Goal: Task Accomplishment & Management: Manage account settings

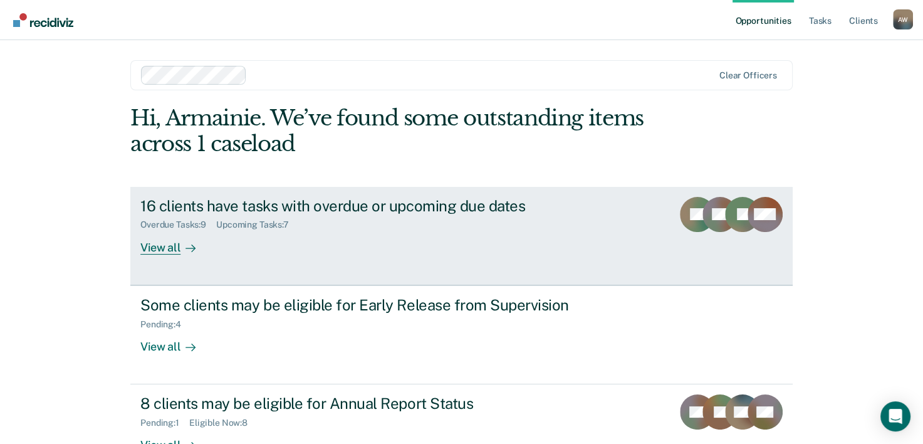
click at [325, 213] on div "16 clients have tasks with overdue or upcoming due dates" at bounding box center [360, 206] width 440 height 18
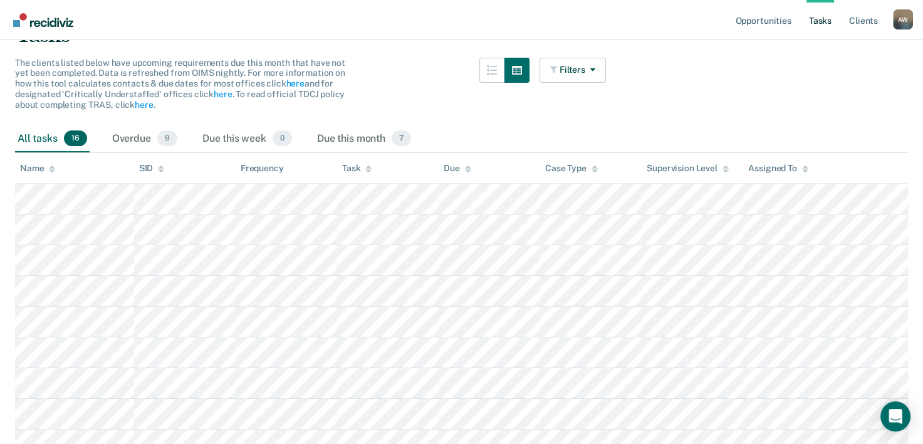
scroll to position [105, 0]
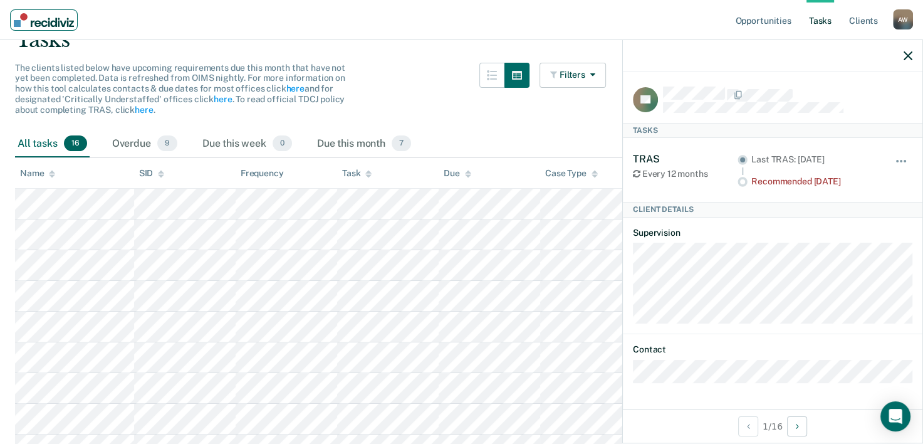
click at [22, 18] on img "Main navigation" at bounding box center [44, 20] width 60 height 14
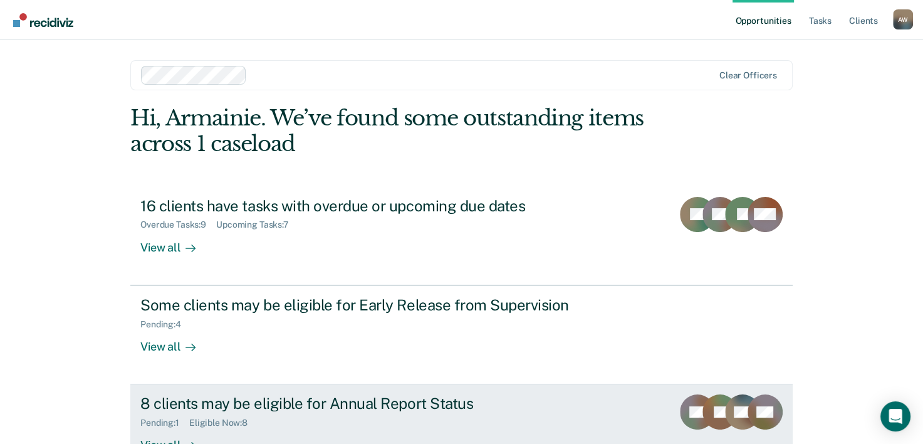
click at [238, 400] on div "8 clients may be eligible for Annual Report Status" at bounding box center [360, 403] width 440 height 18
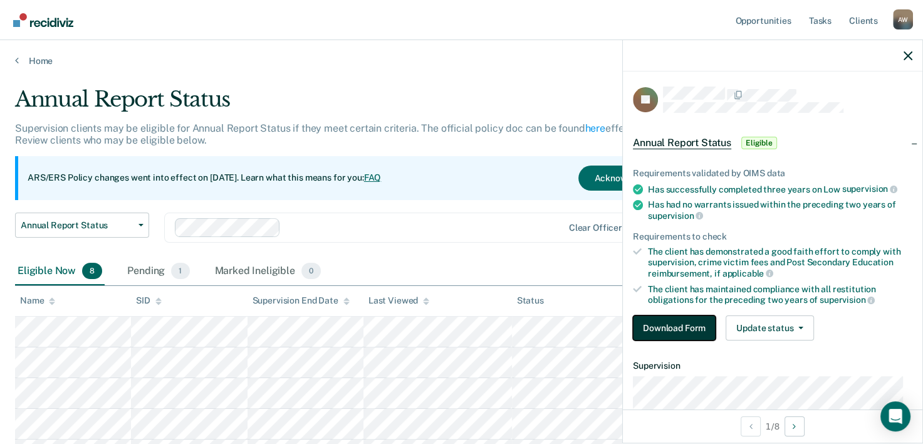
click at [687, 321] on button "Download Form" at bounding box center [674, 327] width 83 height 25
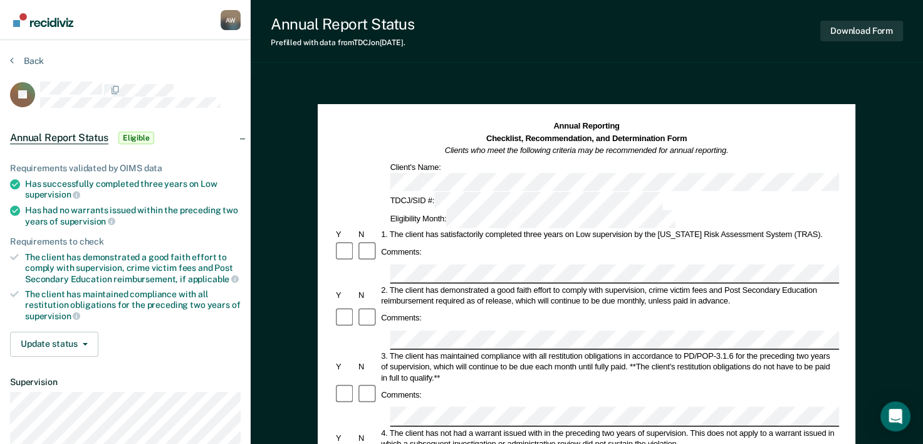
click at [539, 241] on div "Comments:" at bounding box center [586, 252] width 505 height 23
click at [421, 246] on div "Comments:" at bounding box center [402, 251] width 44 height 11
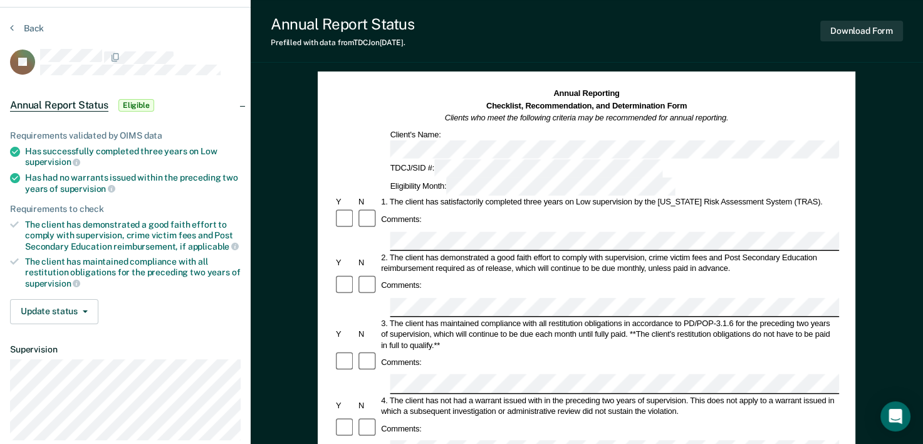
scroll to position [63, 0]
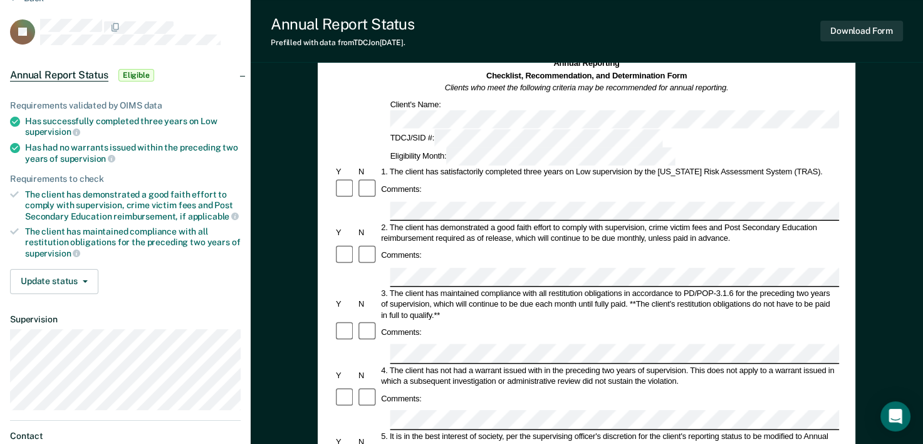
click at [354, 244] on div at bounding box center [345, 255] width 23 height 23
click at [514, 178] on div "Comments:" at bounding box center [586, 189] width 505 height 23
click at [561, 244] on div "Comments:" at bounding box center [586, 255] width 505 height 23
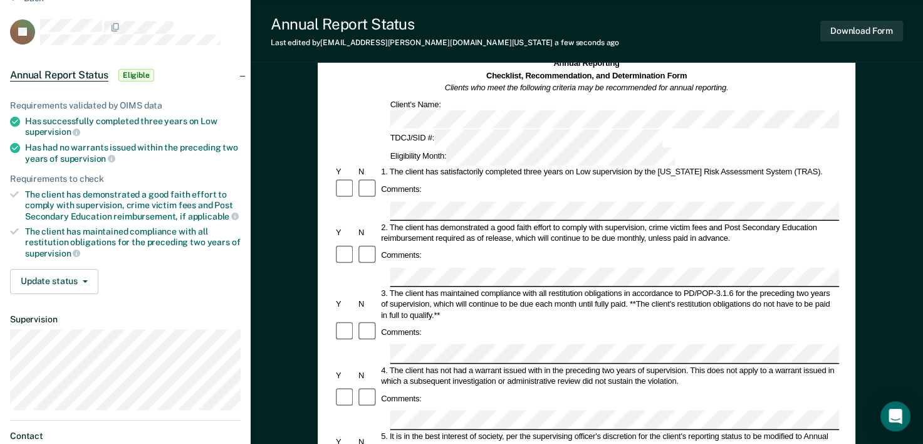
click at [303, 265] on div "Annual Reporting Checklist, Recommendation, and Determination Form Clients who …" at bounding box center [587, 427] width 672 height 824
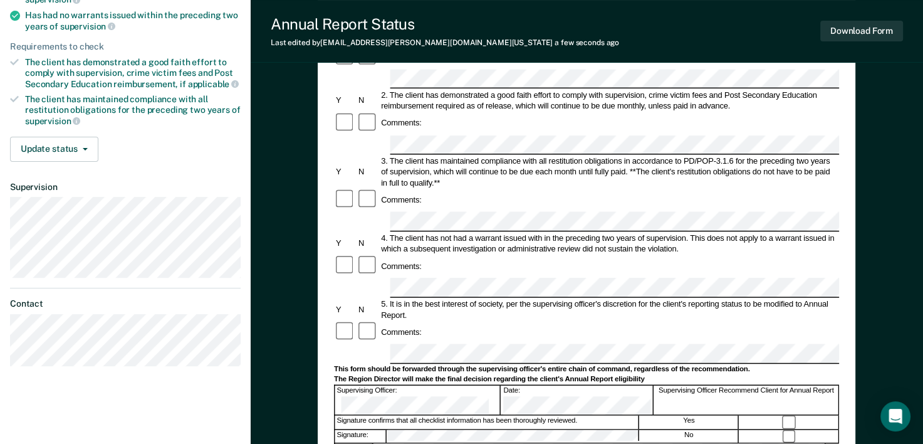
scroll to position [251, 0]
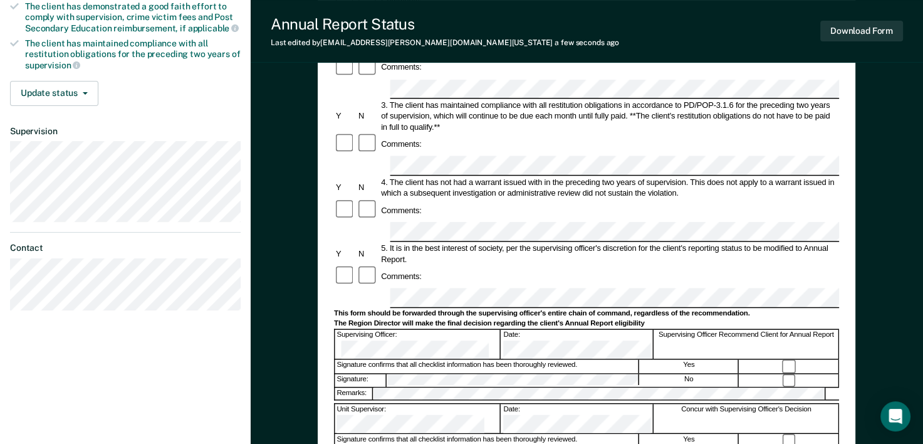
click at [341, 85] on form "Annual Reporting Checklist, Recommendation, and Determination Form Clients who …" at bounding box center [586, 287] width 505 height 835
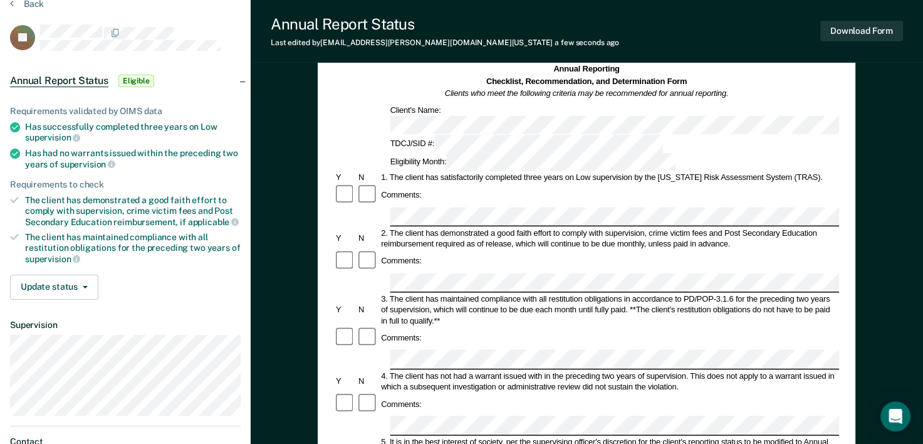
scroll to position [188, 0]
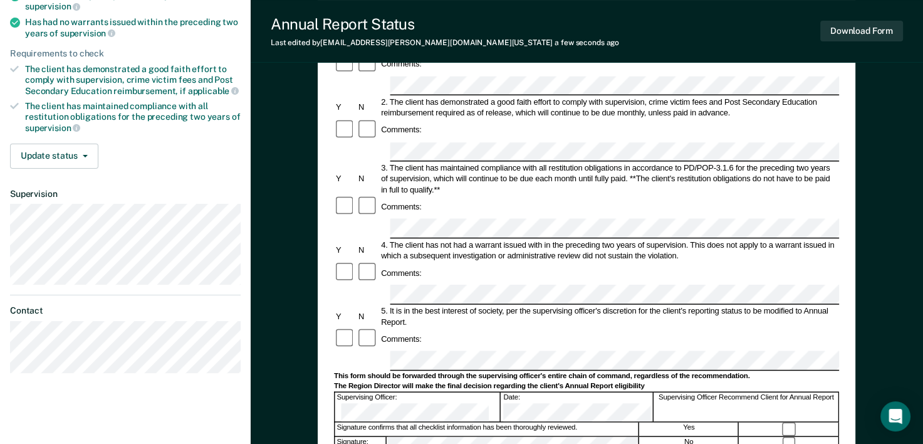
click at [366, 194] on form "Annual Reporting Checklist, Recommendation, and Determination Form Clients who …" at bounding box center [586, 349] width 505 height 835
click at [601, 328] on div "Comments:" at bounding box center [586, 339] width 505 height 23
click at [233, 229] on div "Armainie [PERSON_NAME] Profile How it works Log Out Back JC Annual Report Statu…" at bounding box center [461, 234] width 923 height 845
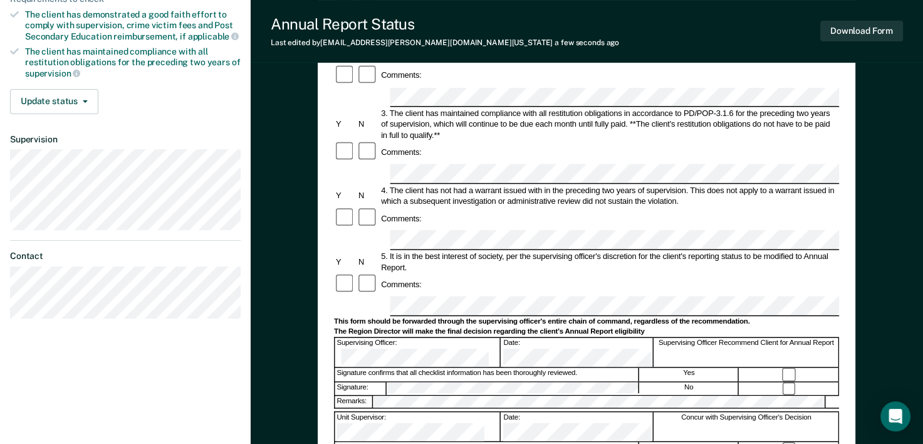
scroll to position [251, 0]
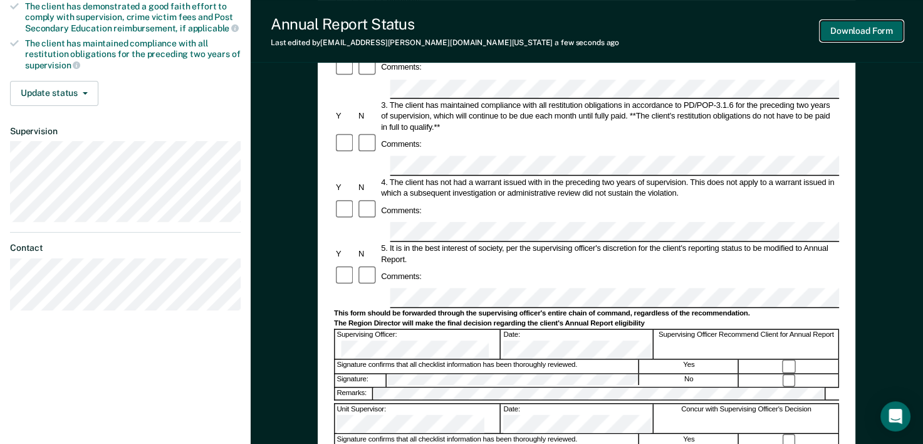
click at [878, 33] on button "Download Form" at bounding box center [861, 31] width 83 height 21
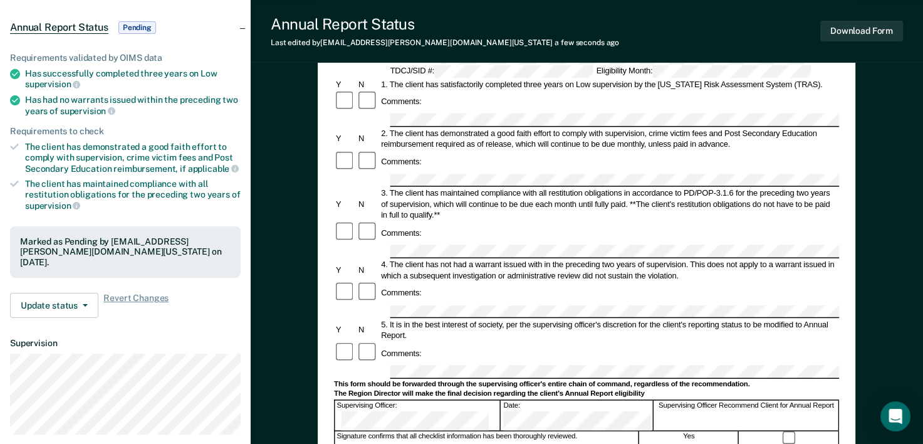
scroll to position [299, 0]
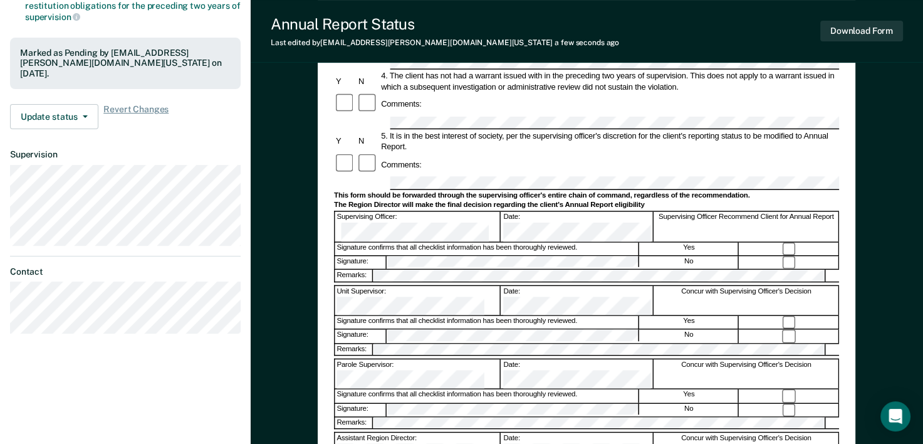
click at [314, 191] on div "Annual Reporting Checklist, Recommendation, and Determination Form Clients who …" at bounding box center [587, 191] width 672 height 824
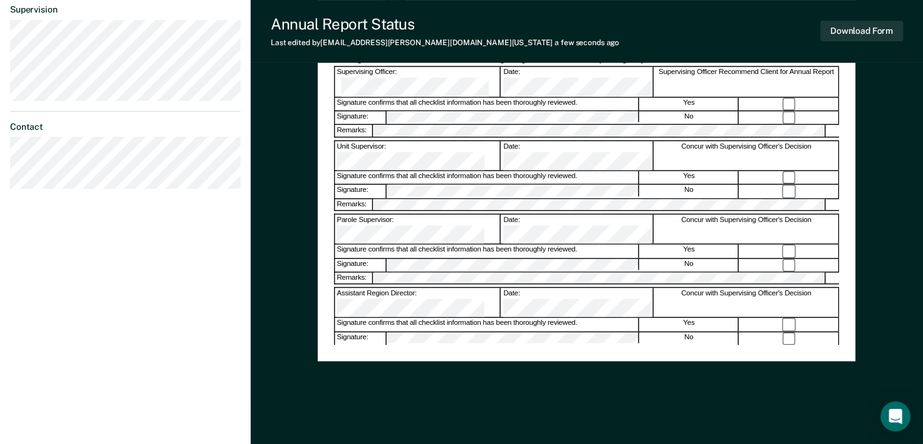
scroll to position [459, 0]
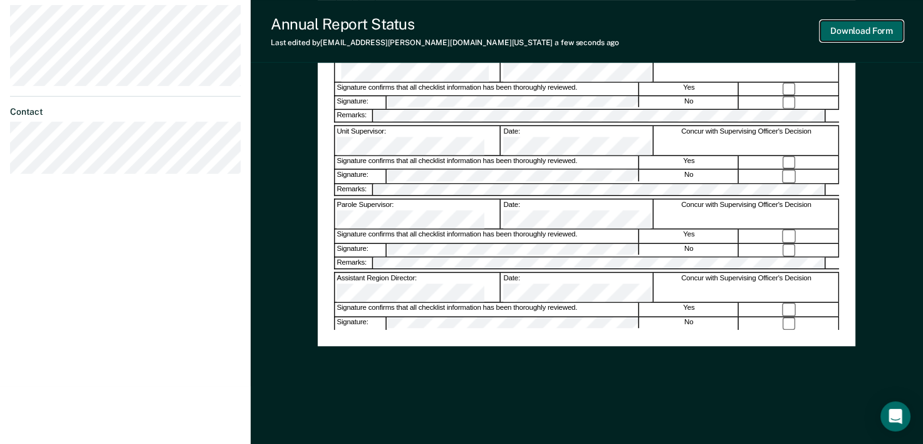
click at [855, 25] on button "Download Form" at bounding box center [861, 31] width 83 height 21
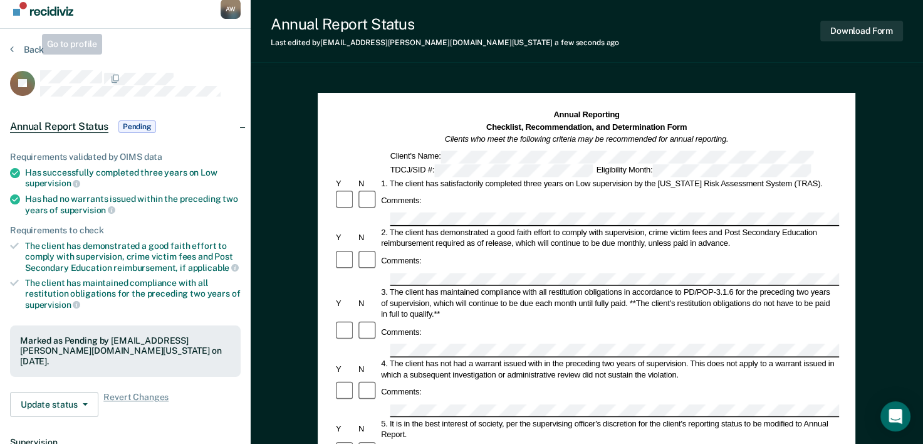
scroll to position [0, 0]
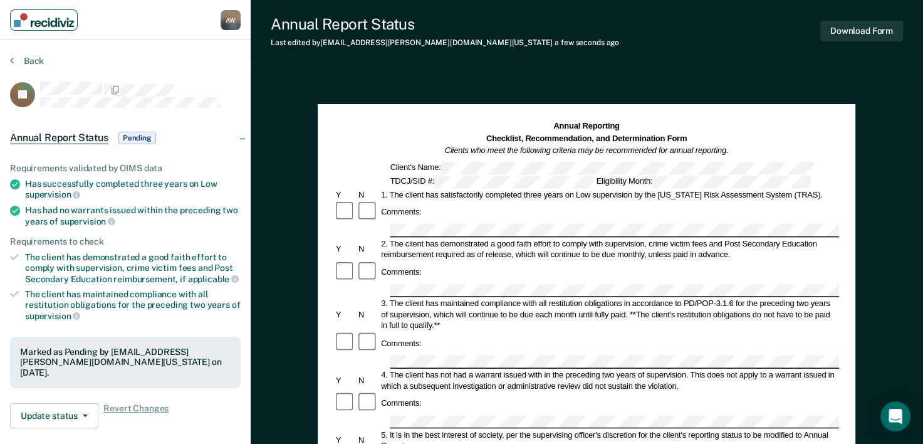
click at [33, 15] on img "Main navigation" at bounding box center [44, 20] width 60 height 14
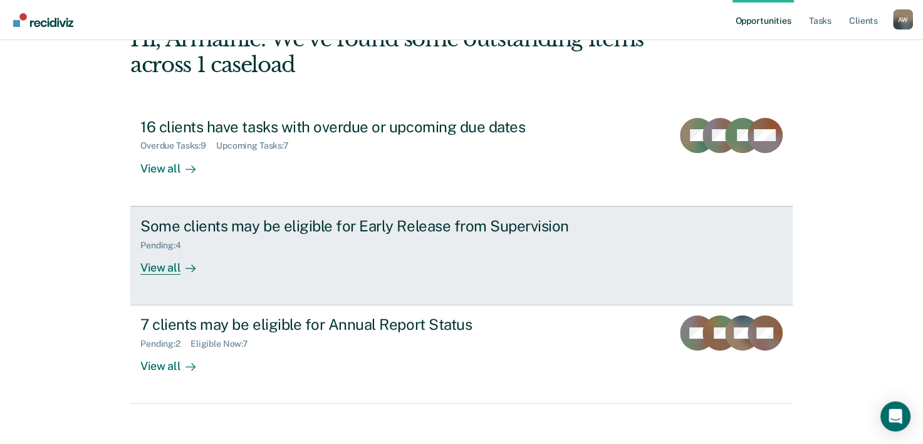
scroll to position [88, 0]
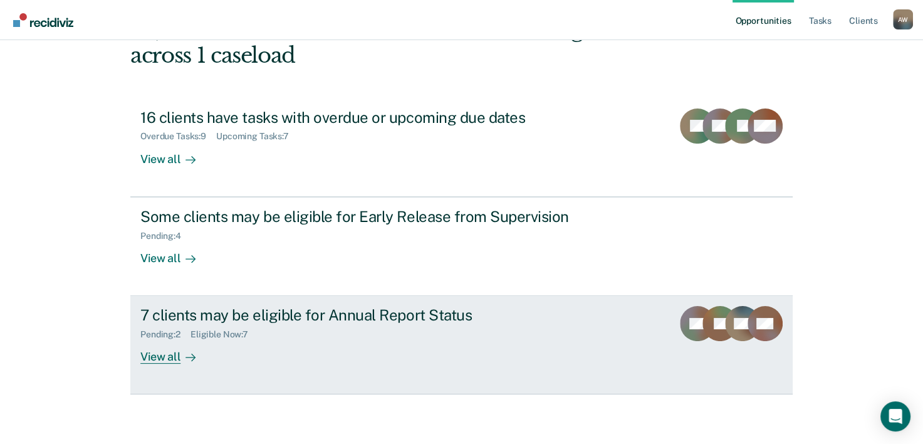
click at [386, 315] on div "7 clients may be eligible for Annual Report Status" at bounding box center [360, 315] width 440 height 18
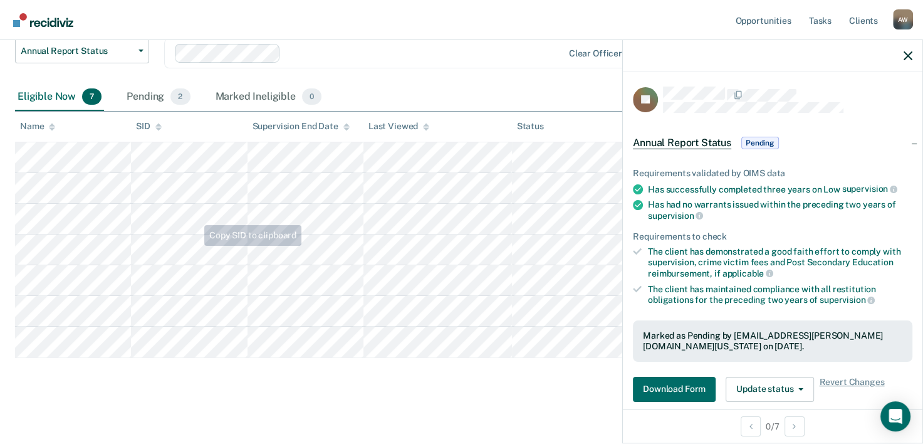
scroll to position [177, 0]
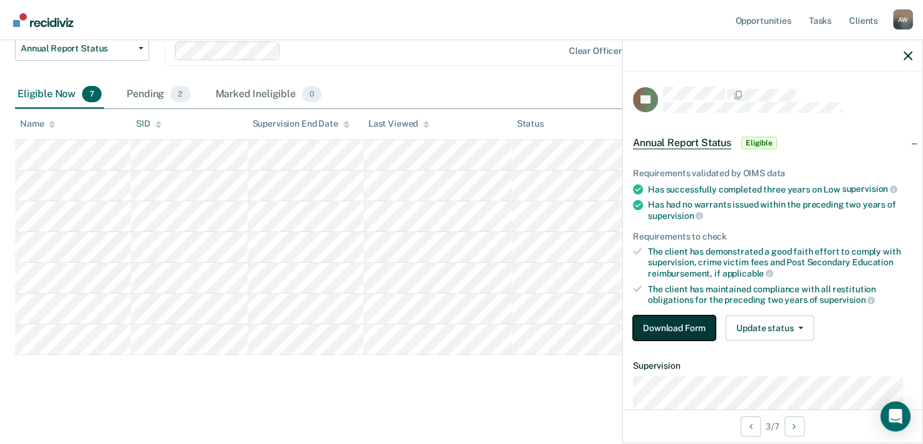
click at [676, 321] on button "Download Form" at bounding box center [674, 327] width 83 height 25
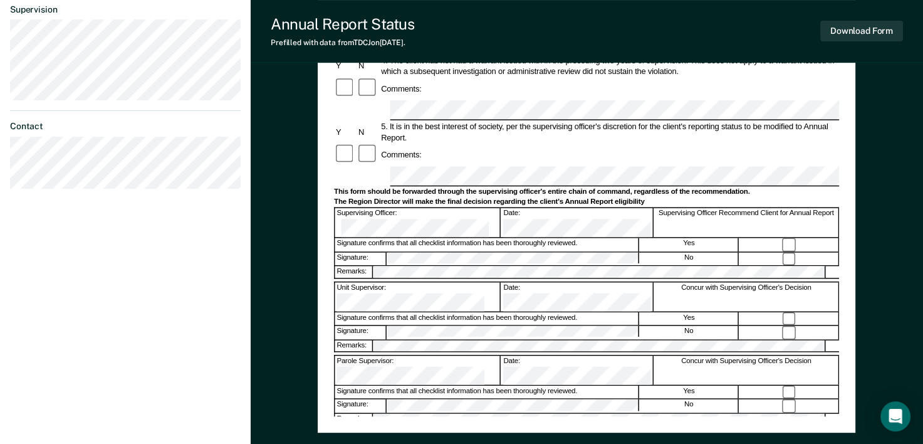
scroll to position [313, 0]
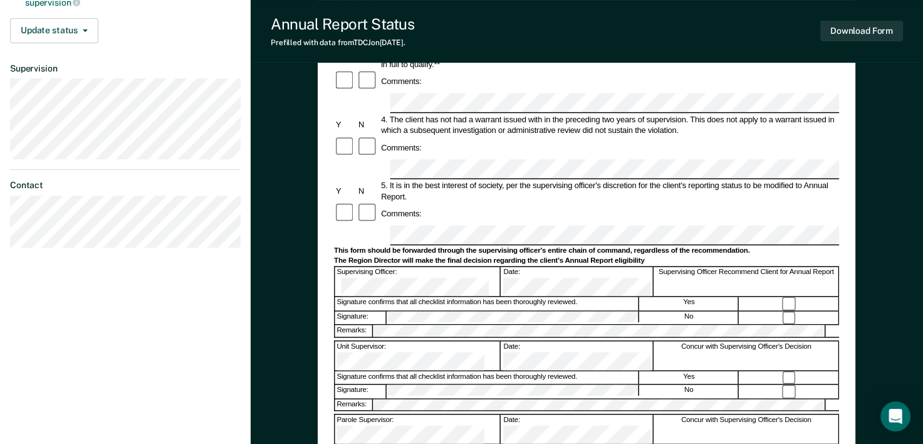
click at [323, 185] on div "Annual Reporting Checklist, Recommendation, and Determination Form Clients who …" at bounding box center [587, 141] width 538 height 700
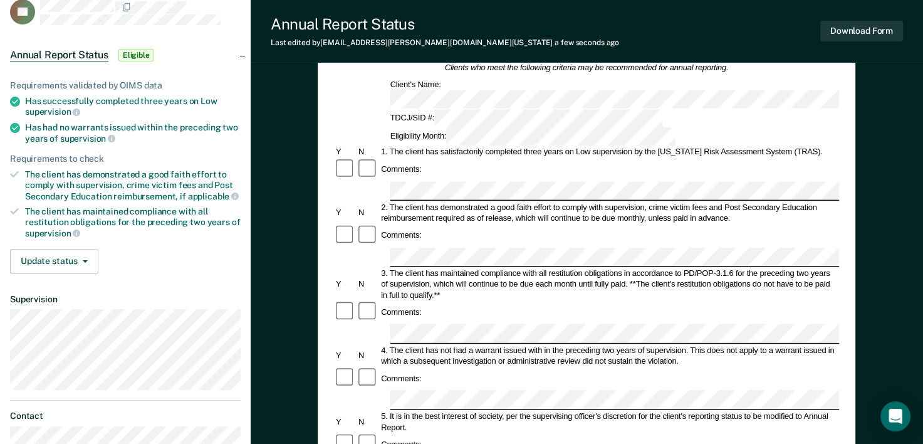
scroll to position [63, 0]
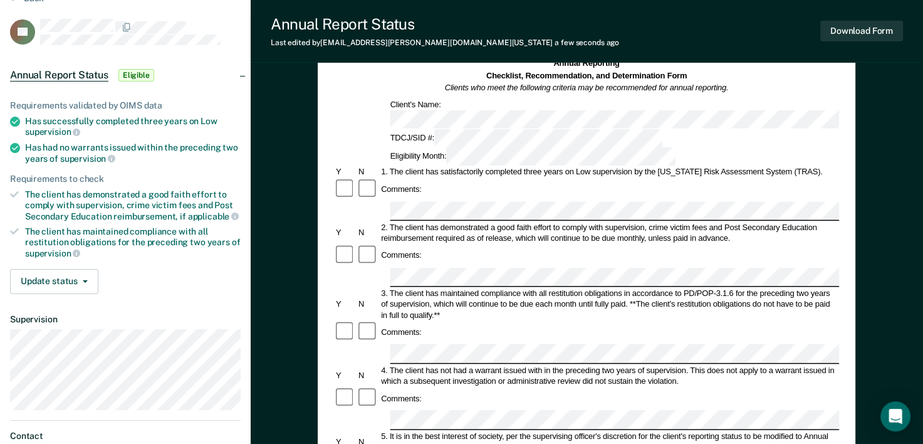
click at [484, 387] on div "Comments:" at bounding box center [586, 398] width 505 height 23
click at [452, 321] on div "Comments:" at bounding box center [586, 332] width 505 height 23
click at [294, 247] on div "Annual Reporting Checklist, Recommendation, and Determination Form Clients who …" at bounding box center [587, 427] width 672 height 824
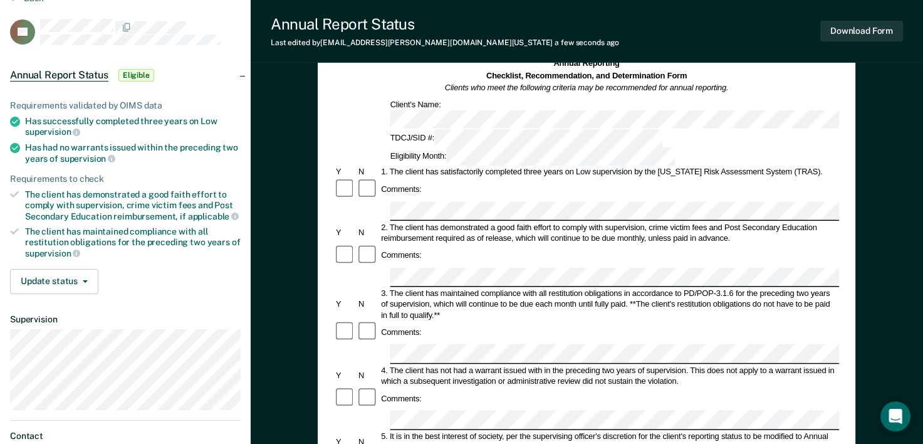
click at [494, 244] on div "Comments:" at bounding box center [586, 255] width 505 height 23
click at [667, 178] on div "Comments:" at bounding box center [586, 189] width 505 height 23
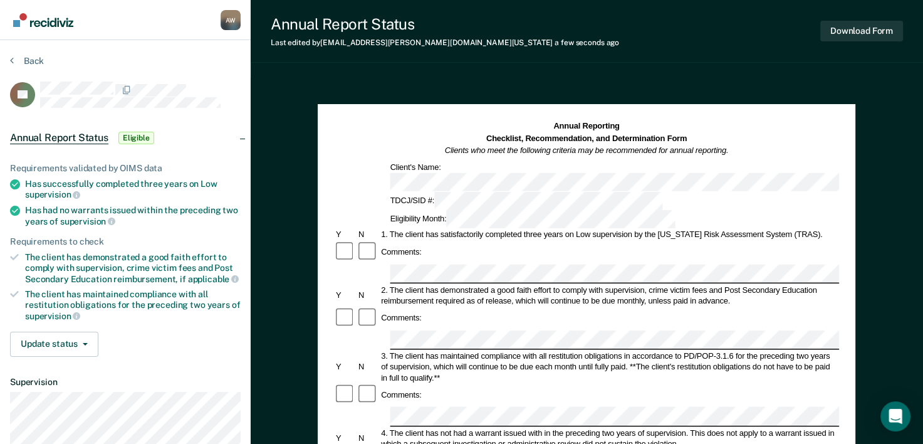
scroll to position [0, 0]
click at [868, 26] on button "Download Form" at bounding box center [861, 31] width 83 height 21
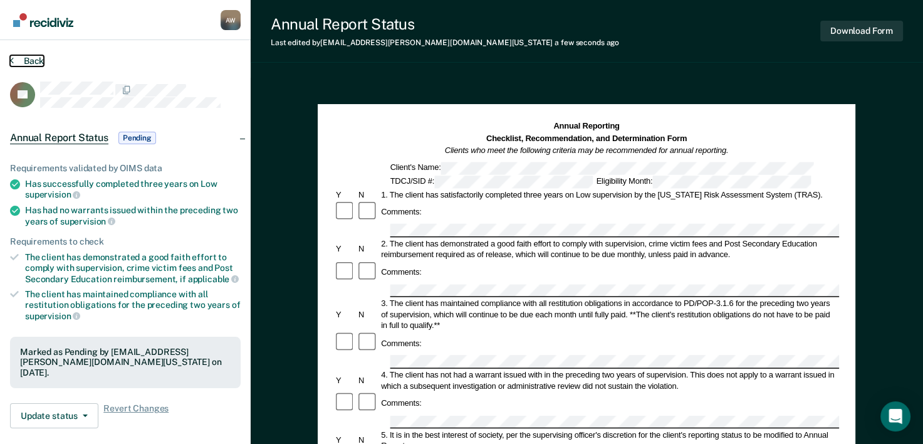
click at [34, 55] on button "Back" at bounding box center [27, 60] width 34 height 11
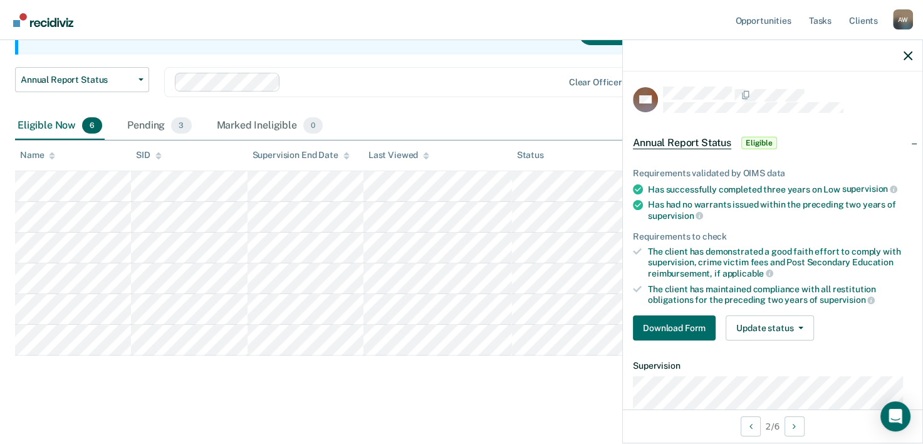
click at [675, 337] on div "Requirements validated by OIMS data Has successfully completed three years on L…" at bounding box center [772, 249] width 299 height 202
click at [678, 330] on button "Download Form" at bounding box center [674, 327] width 83 height 25
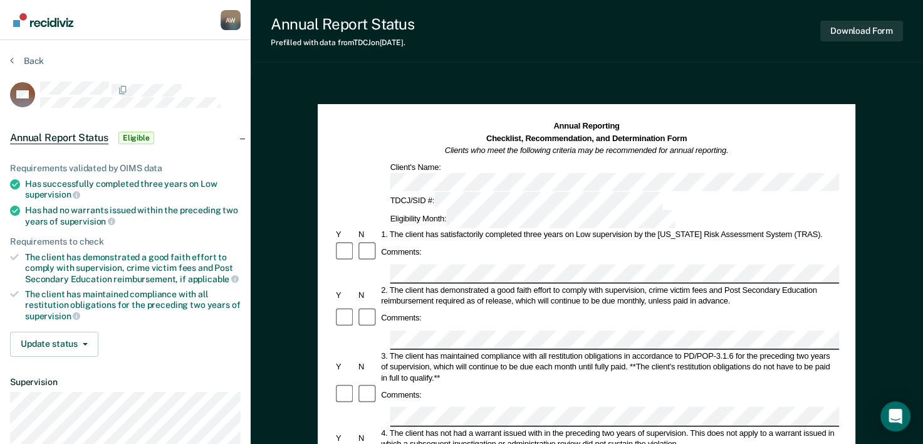
click at [641, 284] on div "2. The client has demonstrated a good faith effort to comply with supervision, …" at bounding box center [610, 295] width 460 height 22
click at [358, 330] on div at bounding box center [586, 339] width 505 height 19
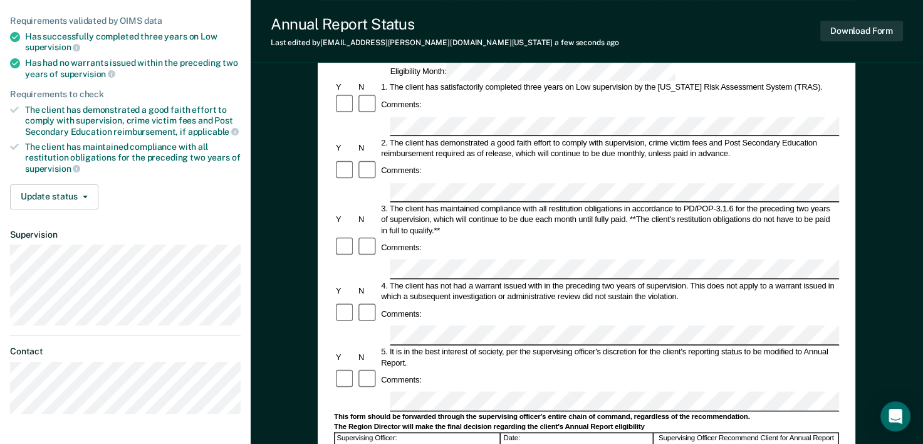
scroll to position [125, 0]
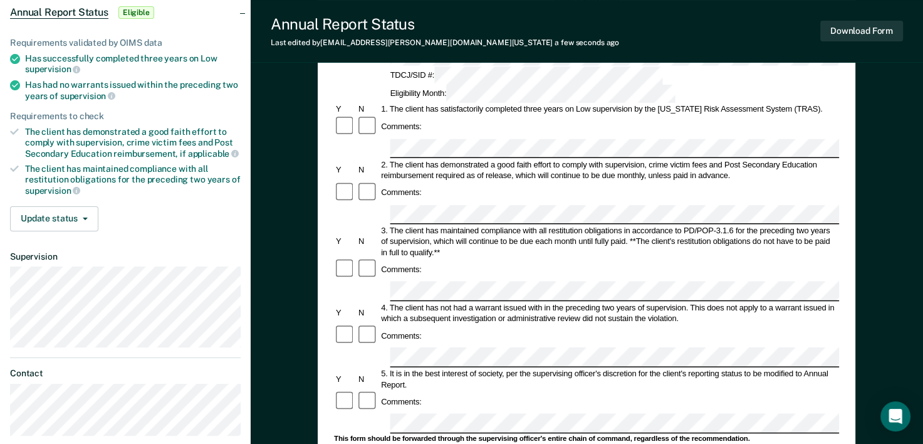
click at [334, 182] on div at bounding box center [345, 193] width 23 height 23
click at [322, 190] on div "Annual Reporting Checklist, Recommendation, and Determination Form Clients who …" at bounding box center [587, 329] width 538 height 700
click at [323, 232] on div "Annual Reporting Checklist, Recommendation, and Determination Form Clients who …" at bounding box center [587, 329] width 538 height 700
click at [353, 295] on form "Annual Reporting Checklist, Recommendation, and Determination Form Clients who …" at bounding box center [586, 412] width 505 height 835
click at [850, 33] on button "Download Form" at bounding box center [861, 31] width 83 height 21
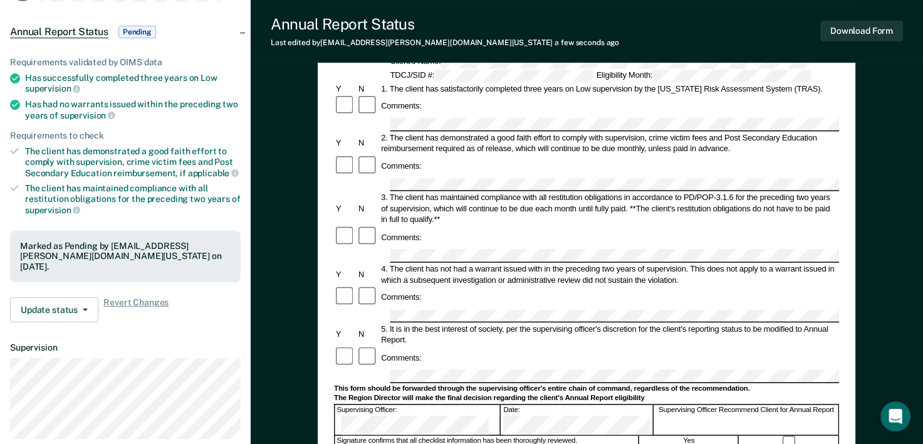
scroll to position [0, 0]
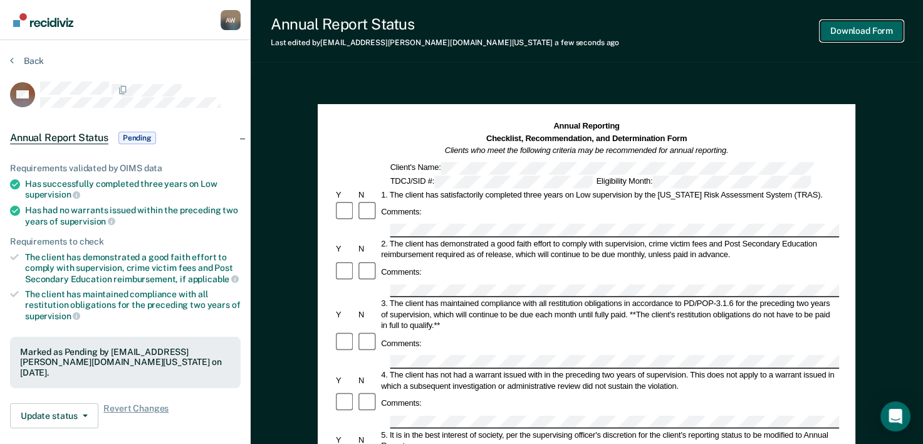
click at [850, 32] on button "Download Form" at bounding box center [861, 31] width 83 height 21
click at [35, 68] on div "Back" at bounding box center [125, 68] width 231 height 26
click at [32, 65] on button "Back" at bounding box center [27, 60] width 34 height 11
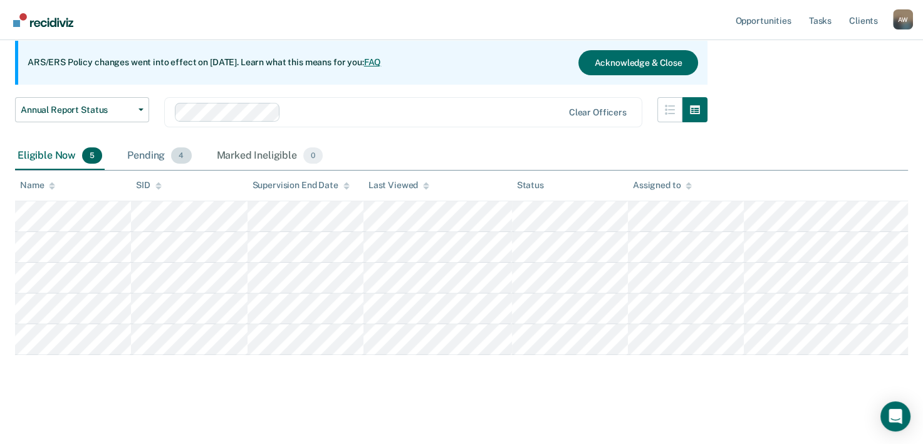
click at [159, 153] on div "Pending 4" at bounding box center [159, 156] width 69 height 28
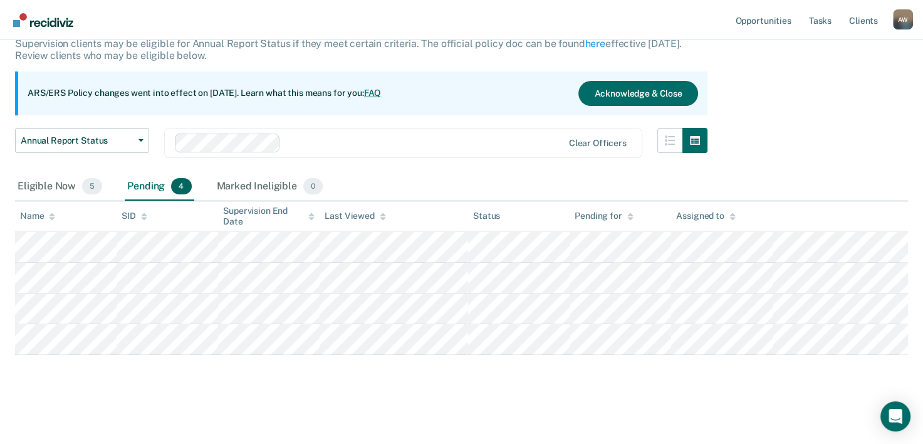
click at [145, 184] on div "Pending 4" at bounding box center [159, 187] width 69 height 28
click at [143, 187] on div "Pending 4" at bounding box center [159, 187] width 69 height 28
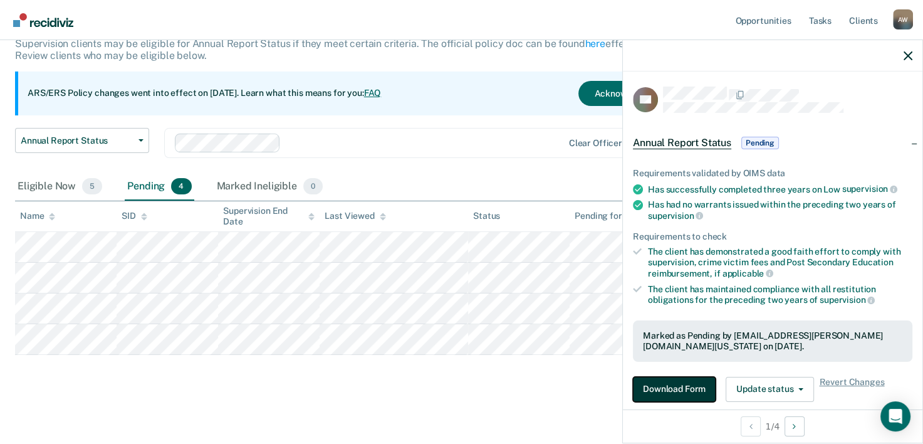
click at [667, 386] on button "Download Form" at bounding box center [674, 389] width 83 height 25
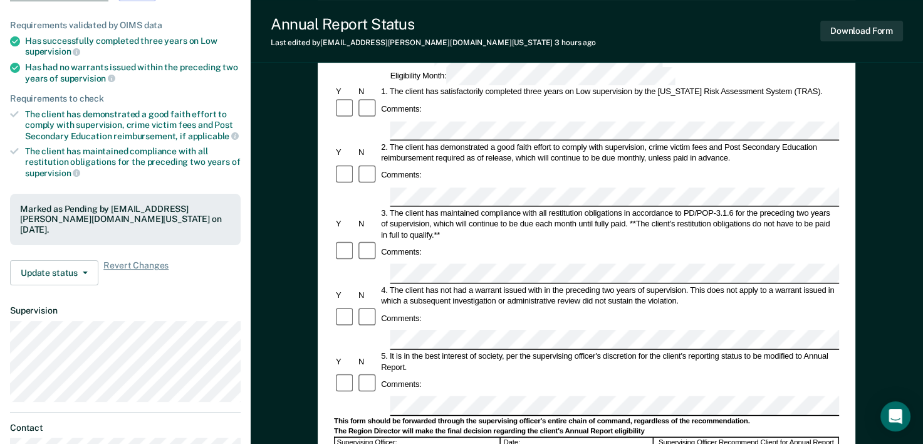
scroll to position [188, 0]
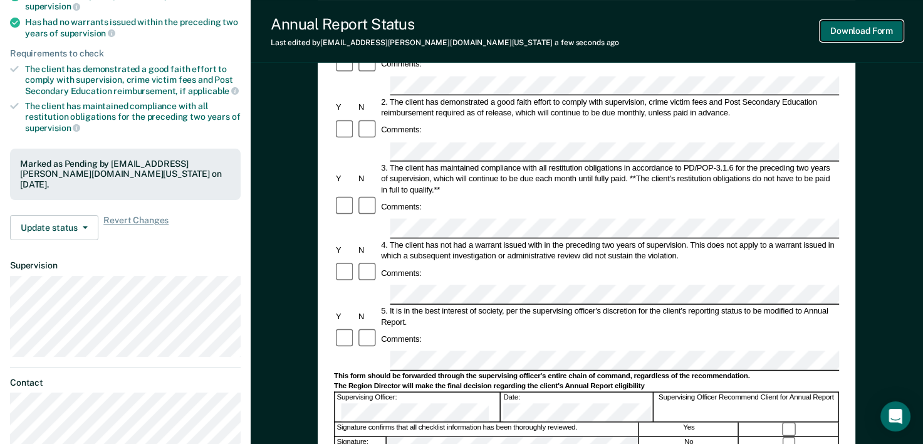
click at [875, 38] on button "Download Form" at bounding box center [861, 31] width 83 height 21
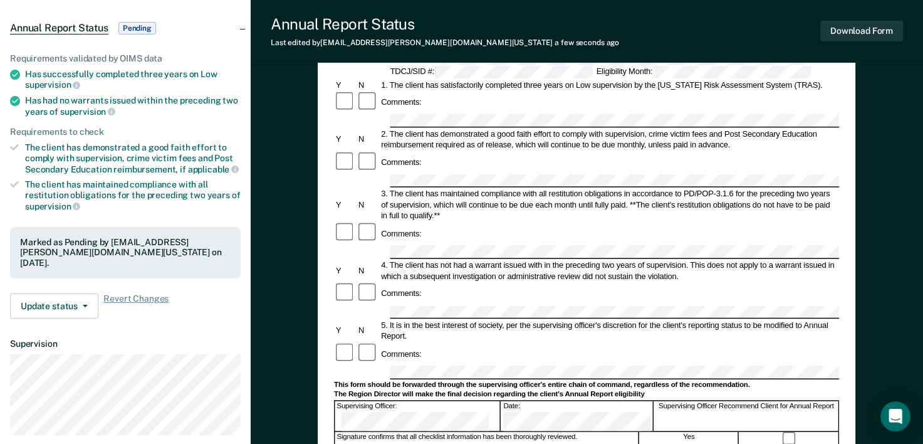
scroll to position [0, 0]
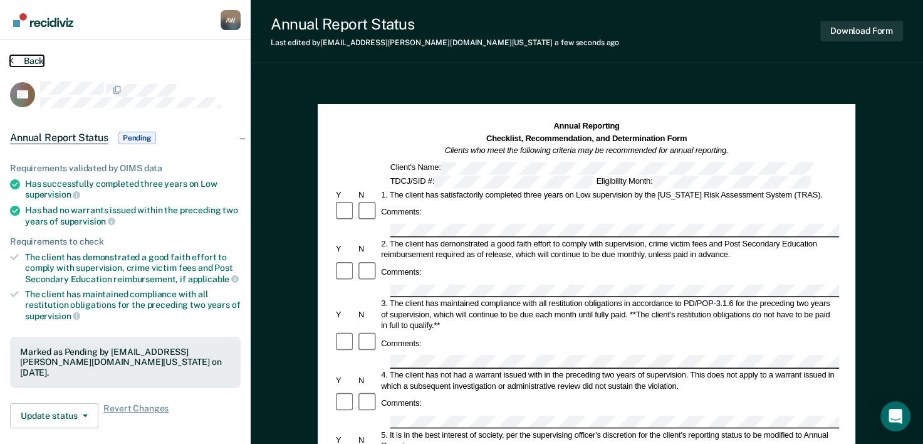
click at [25, 63] on button "Back" at bounding box center [27, 60] width 34 height 11
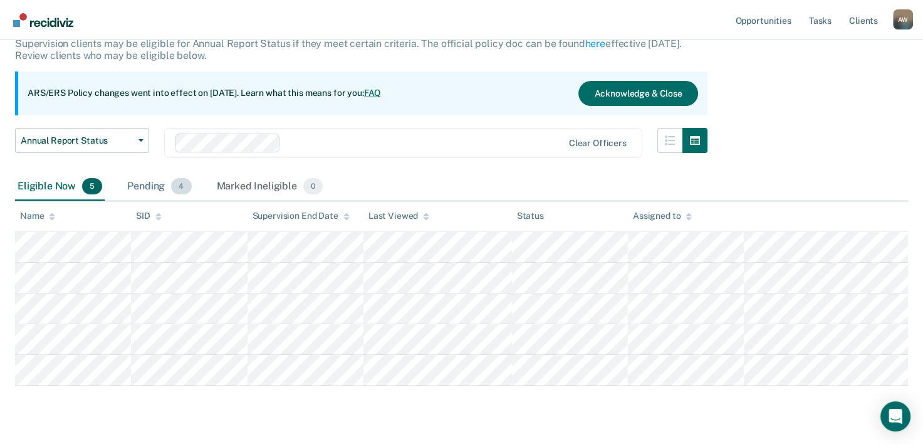
drag, startPoint x: 162, startPoint y: 164, endPoint x: 155, endPoint y: 173, distance: 11.7
click at [162, 165] on div "Annual Report Status Early Release from Supervision Annual Report Status Clear …" at bounding box center [361, 150] width 692 height 45
click at [148, 178] on div "Pending 4" at bounding box center [159, 187] width 69 height 28
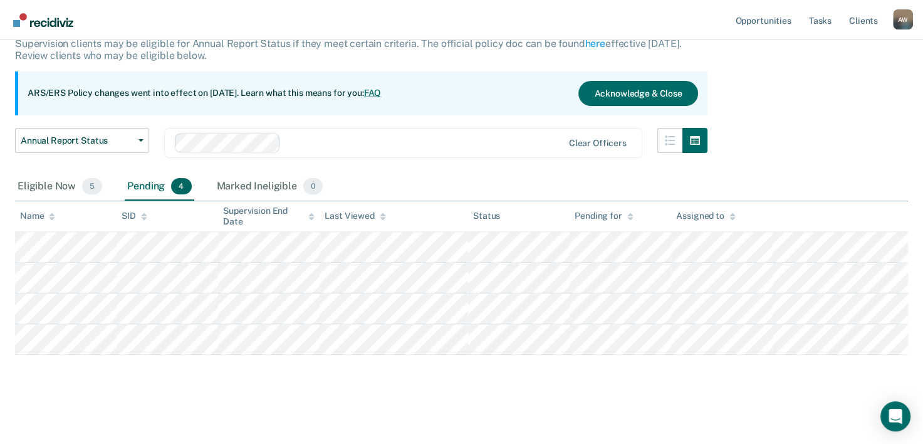
click at [148, 181] on div "Pending 4" at bounding box center [159, 187] width 69 height 28
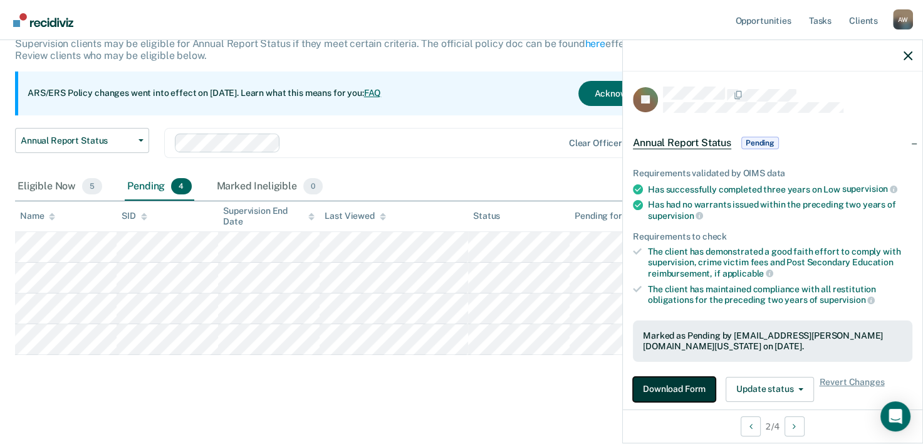
click at [680, 377] on button "Download Form" at bounding box center [674, 389] width 83 height 25
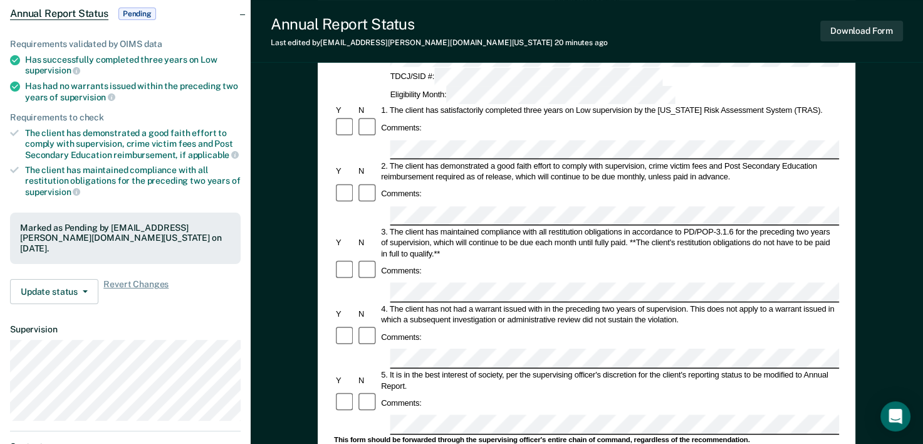
scroll to position [125, 0]
click at [840, 30] on button "Download Form" at bounding box center [861, 31] width 83 height 21
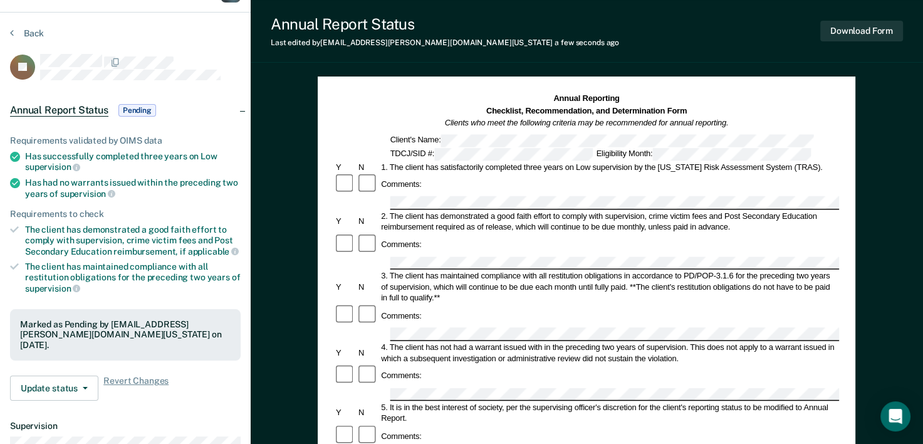
scroll to position [0, 0]
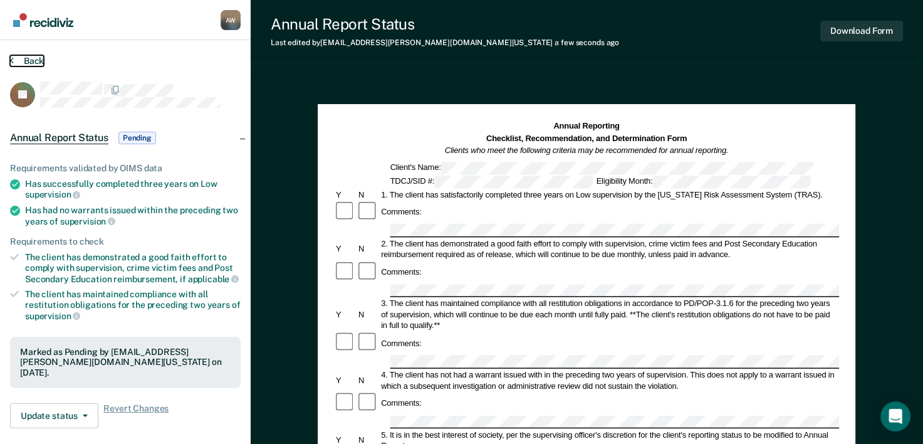
click at [16, 57] on button "Back" at bounding box center [27, 60] width 34 height 11
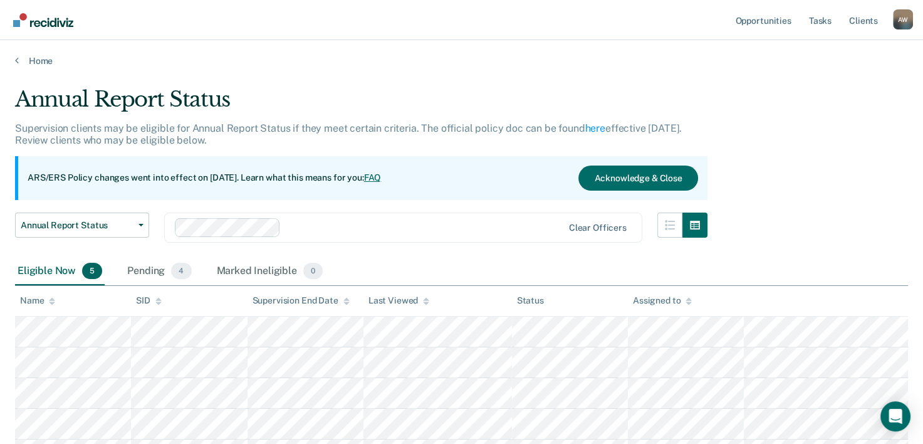
scroll to position [85, 0]
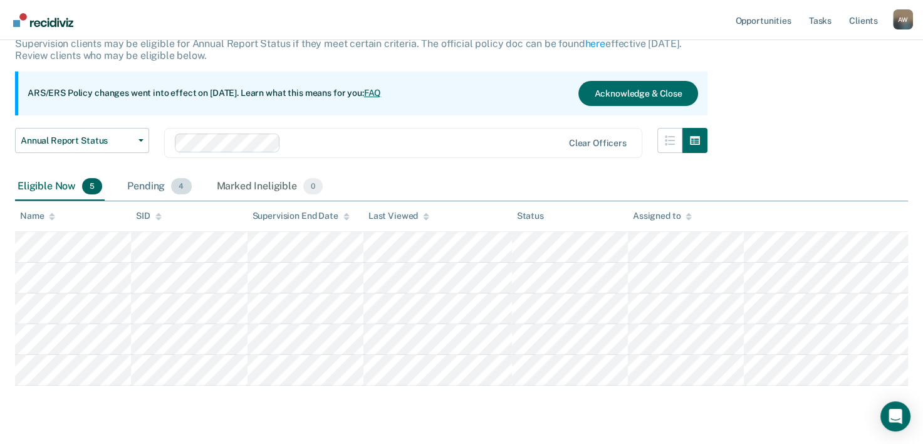
click at [143, 187] on div "Pending 4" at bounding box center [159, 187] width 69 height 28
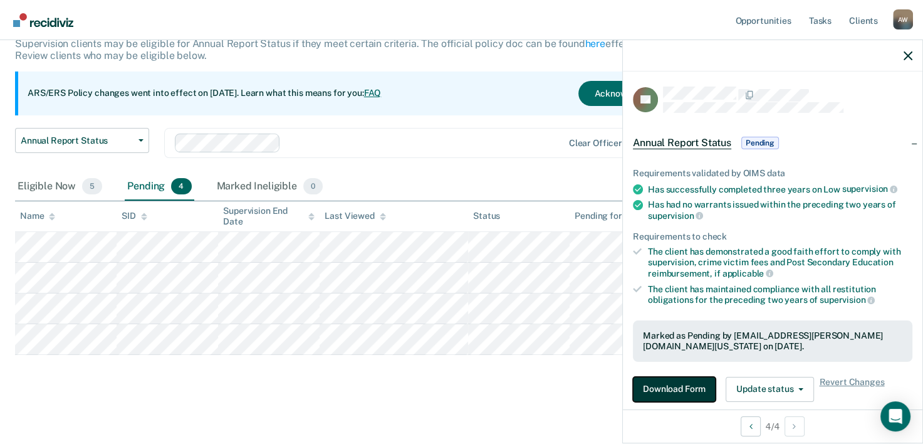
click at [694, 385] on button "Download Form" at bounding box center [674, 389] width 83 height 25
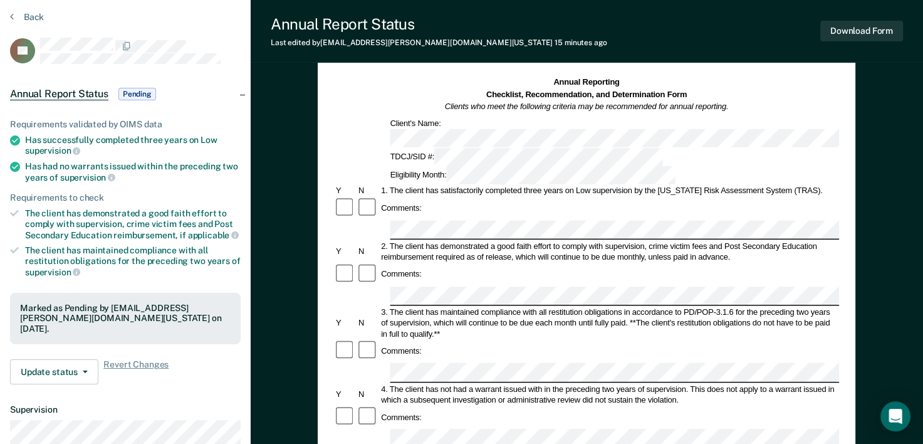
scroll to position [188, 0]
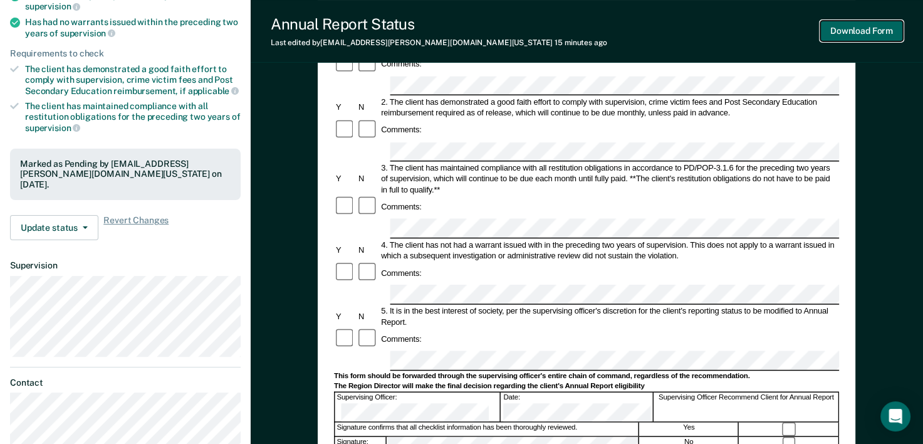
click at [861, 36] on button "Download Form" at bounding box center [861, 31] width 83 height 21
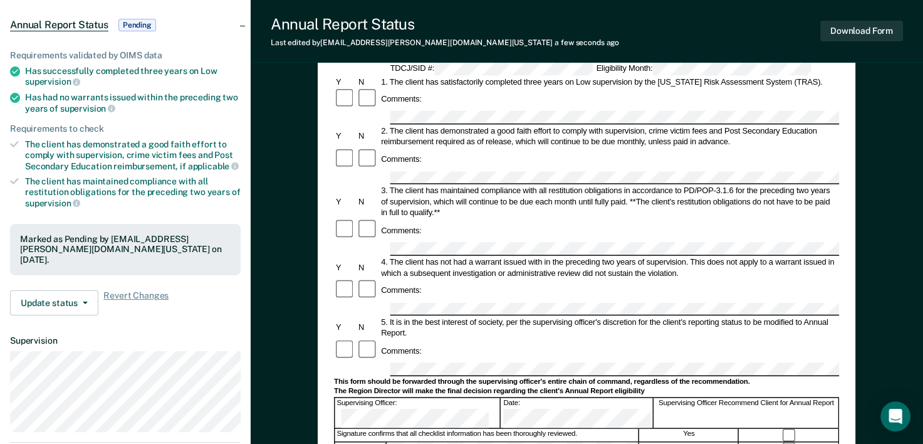
scroll to position [0, 0]
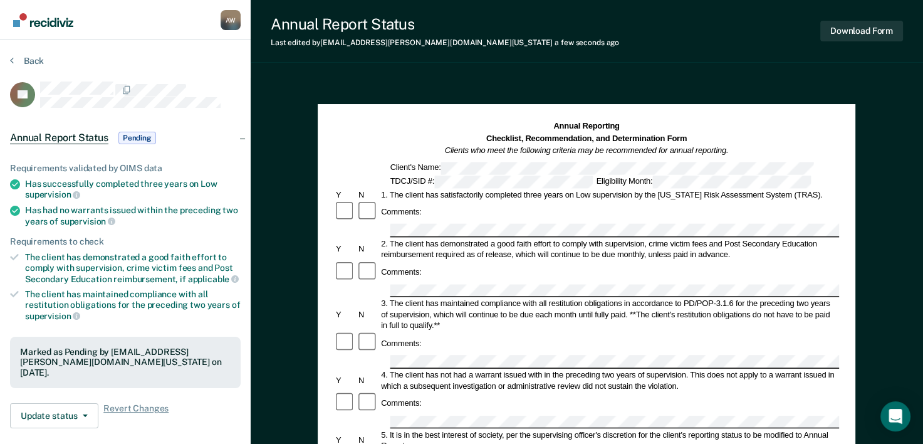
click at [9, 63] on section "Back LR Annual Report Status Pending Requirements validated by OIMS data Has su…" at bounding box center [125, 348] width 251 height 617
click at [26, 68] on div "Back" at bounding box center [125, 68] width 231 height 26
click at [28, 59] on button "Back" at bounding box center [27, 60] width 34 height 11
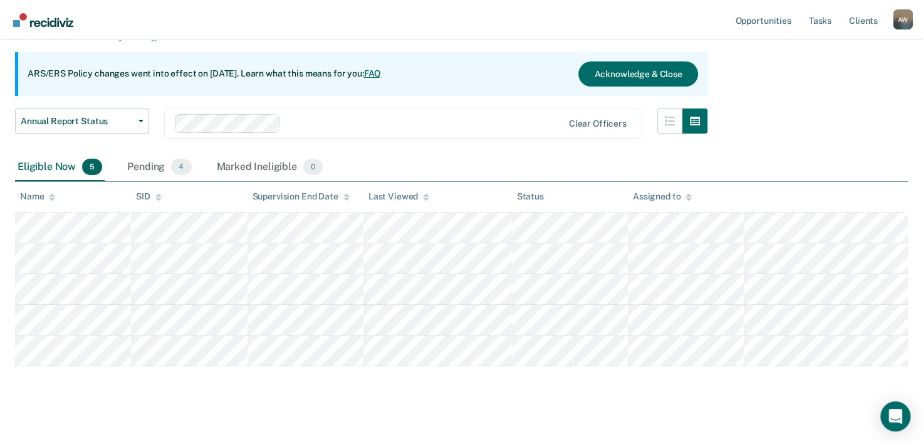
scroll to position [115, 0]
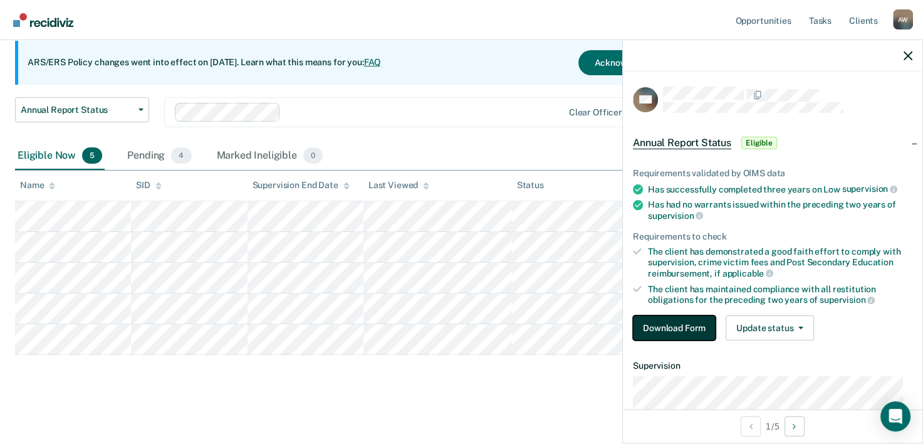
click at [675, 321] on button "Download Form" at bounding box center [674, 327] width 83 height 25
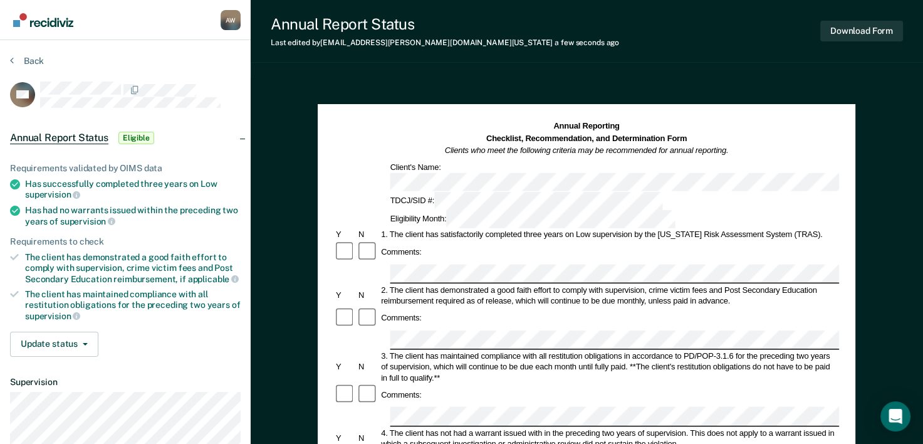
click at [382, 264] on div at bounding box center [586, 273] width 505 height 19
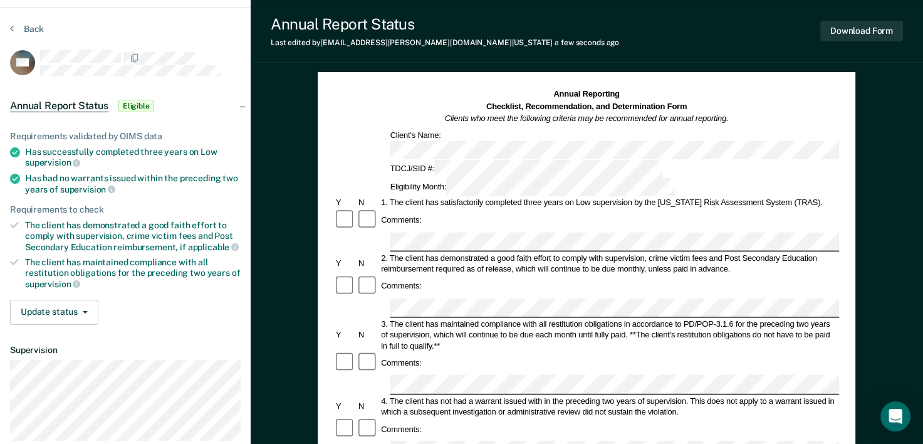
scroll to position [63, 0]
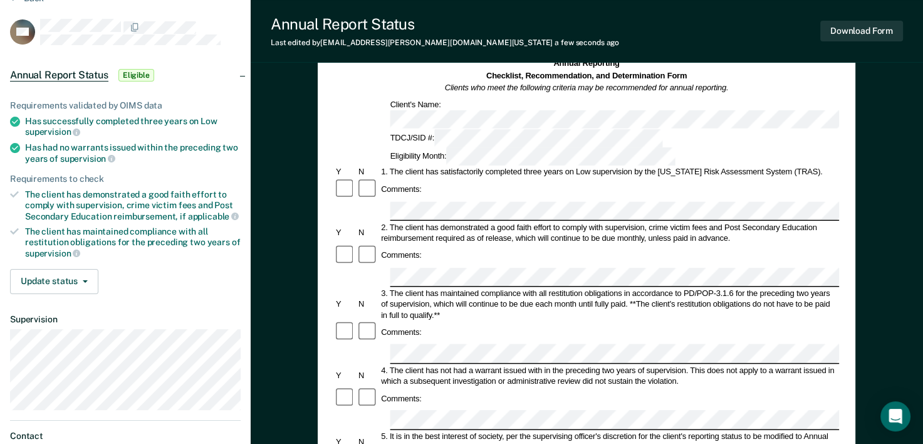
click at [546, 244] on div "Comments:" at bounding box center [586, 255] width 505 height 23
click at [548, 321] on div "Comments:" at bounding box center [586, 332] width 505 height 23
click at [311, 249] on div "Annual Reporting Checklist, Recommendation, and Determination Form Clients who …" at bounding box center [587, 427] width 672 height 824
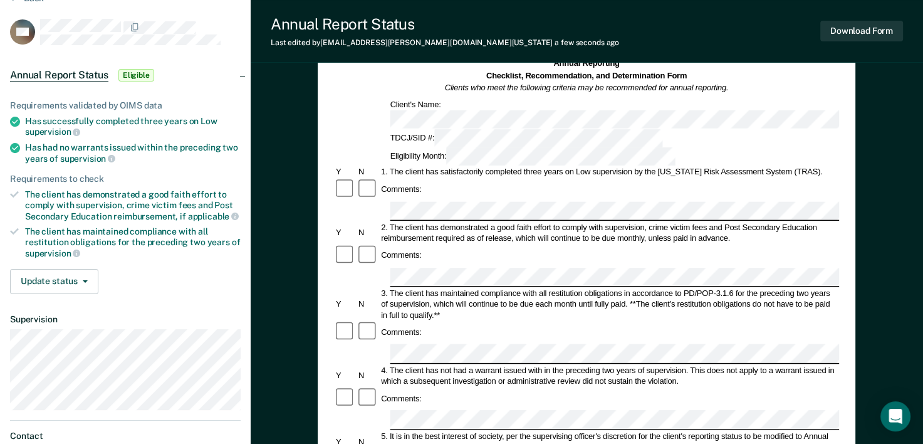
click at [296, 311] on div "Annual Reporting Checklist, Recommendation, and Determination Form Clients who …" at bounding box center [587, 427] width 672 height 824
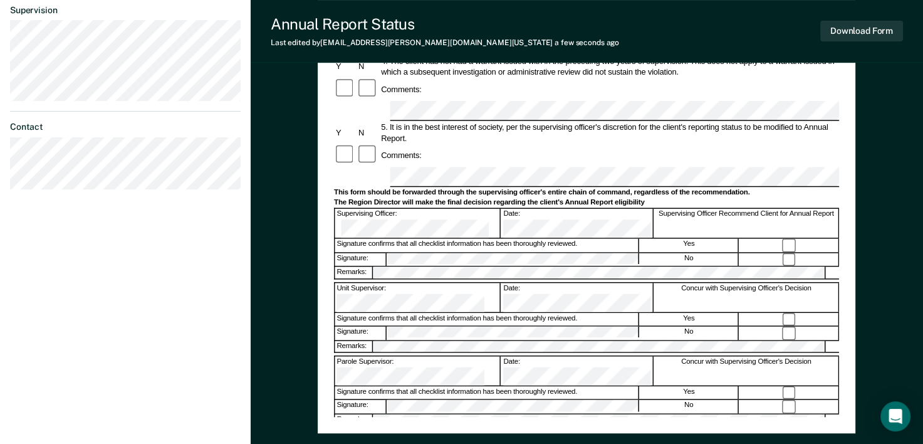
scroll to position [439, 0]
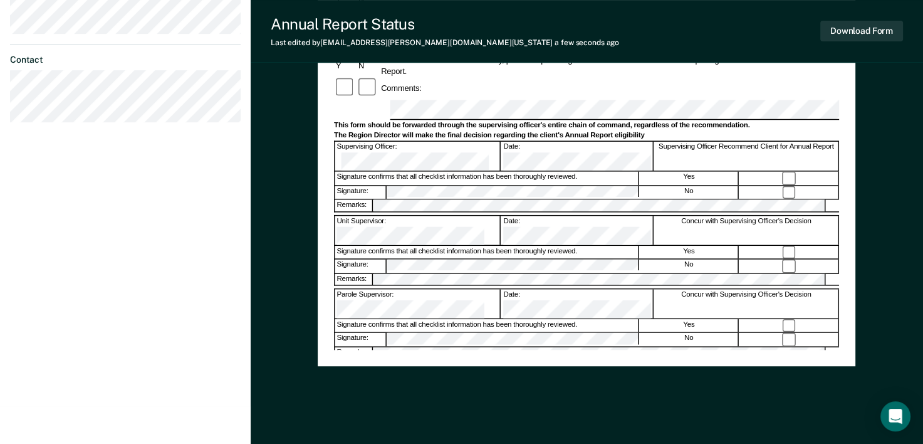
click at [442, 363] on div "Assistant Region Director:" at bounding box center [418, 377] width 166 height 29
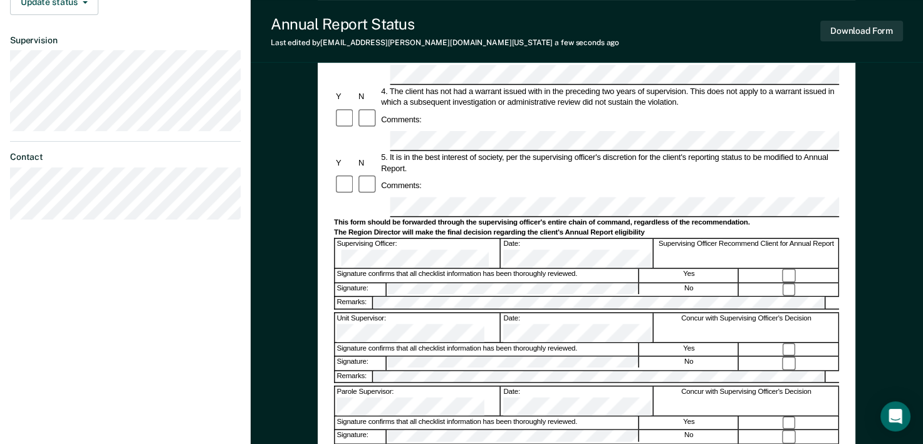
scroll to position [188, 0]
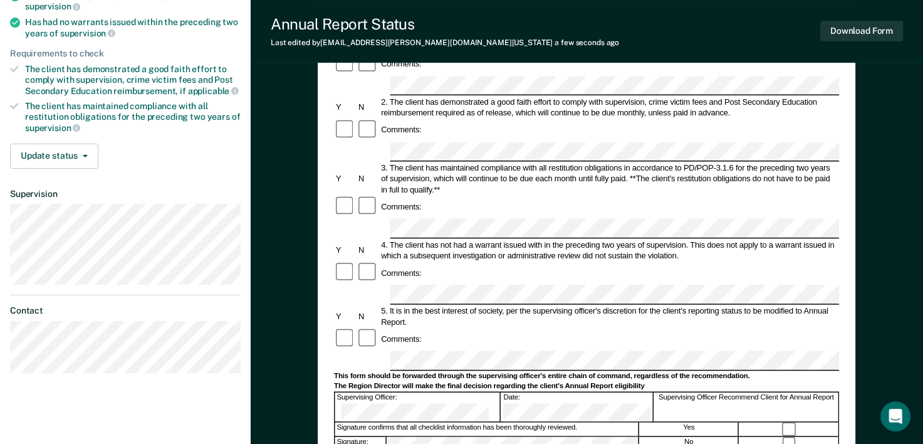
click at [794, 437] on div at bounding box center [790, 443] width 100 height 13
click at [879, 36] on button "Download Form" at bounding box center [861, 31] width 83 height 21
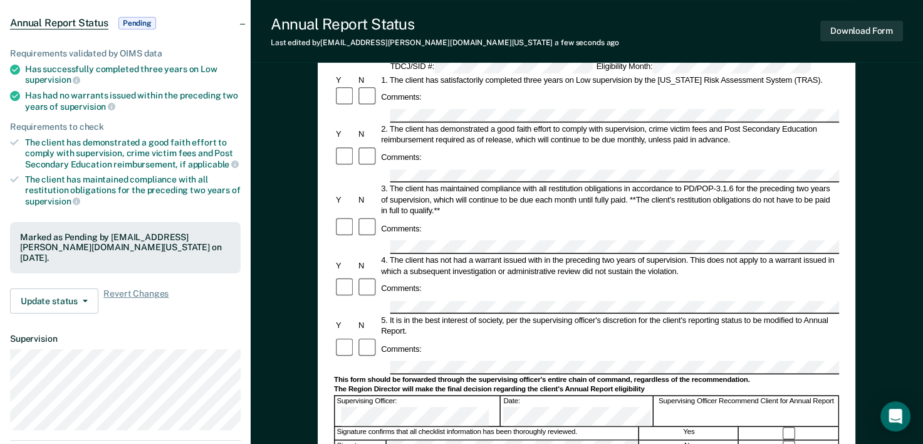
scroll to position [0, 0]
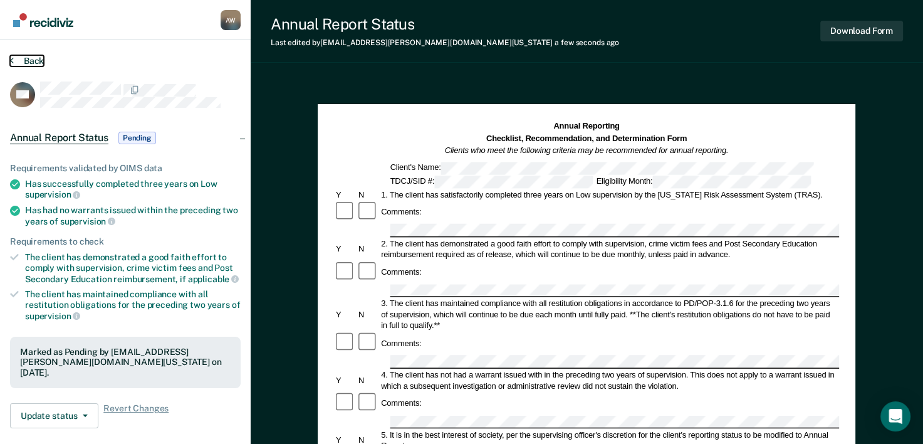
click at [33, 60] on button "Back" at bounding box center [27, 60] width 34 height 11
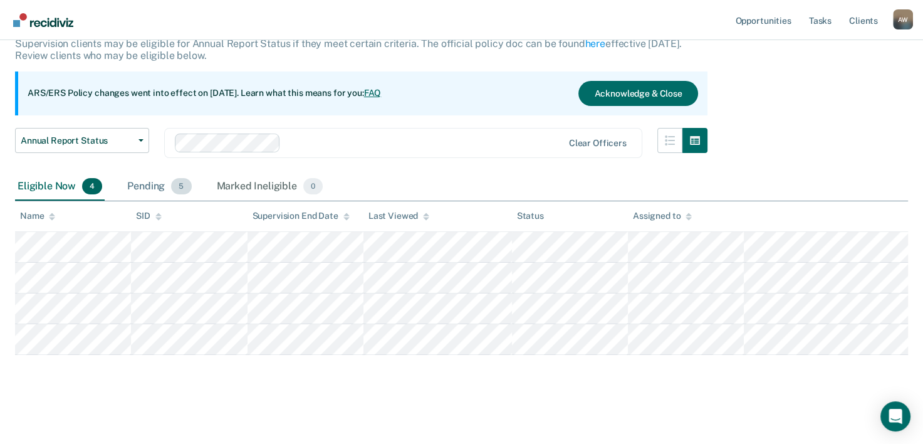
click at [145, 184] on div "Pending 5" at bounding box center [159, 187] width 69 height 28
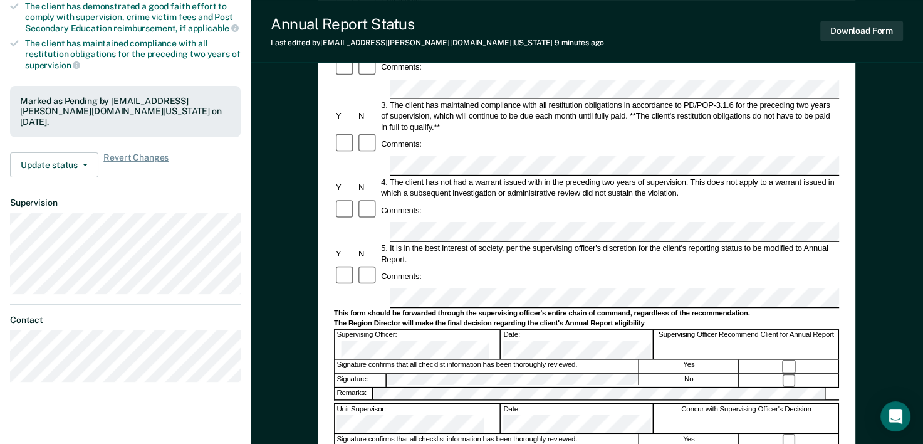
scroll to position [459, 0]
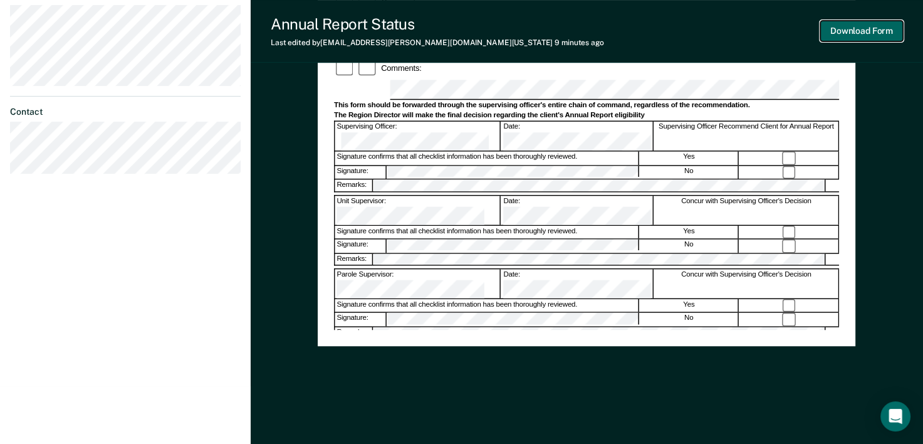
click at [847, 34] on button "Download Form" at bounding box center [861, 31] width 83 height 21
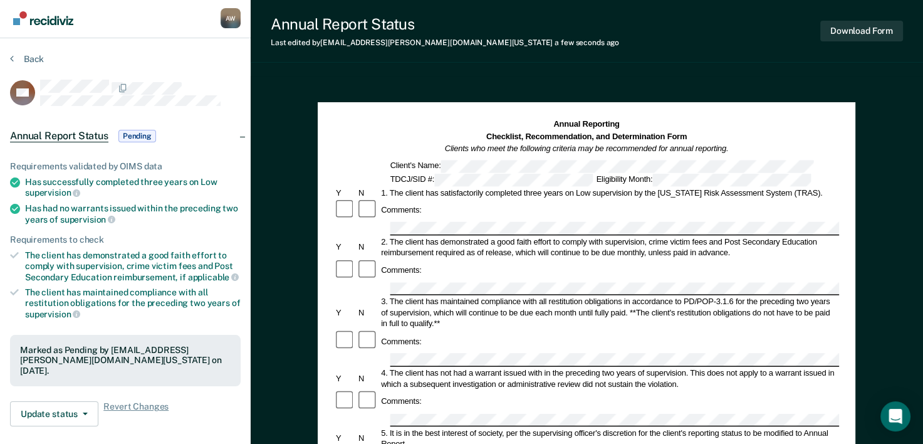
scroll to position [0, 0]
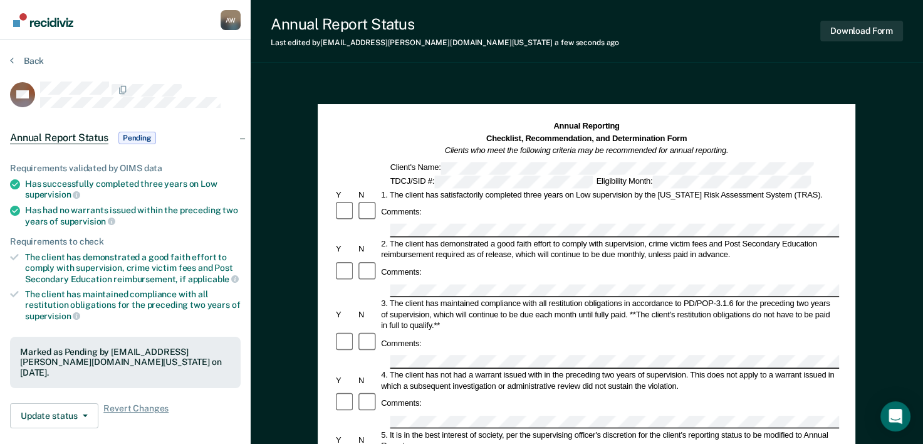
click at [28, 49] on section "Back MT Annual Report Status Pending Requirements validated by OIMS data Has su…" at bounding box center [125, 348] width 251 height 617
click at [27, 55] on section "Back MT Annual Report Status Pending Requirements validated by OIMS data Has su…" at bounding box center [125, 348] width 251 height 617
click at [26, 62] on button "Back" at bounding box center [27, 60] width 34 height 11
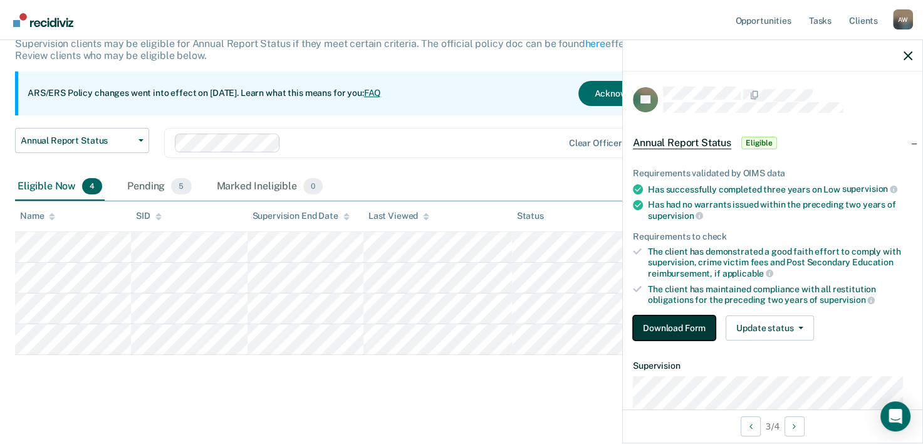
click at [664, 321] on button "Download Form" at bounding box center [674, 327] width 83 height 25
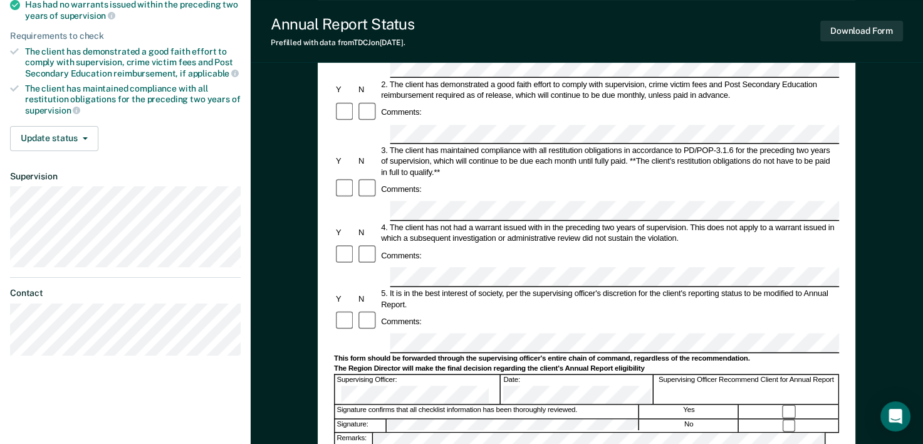
scroll to position [251, 0]
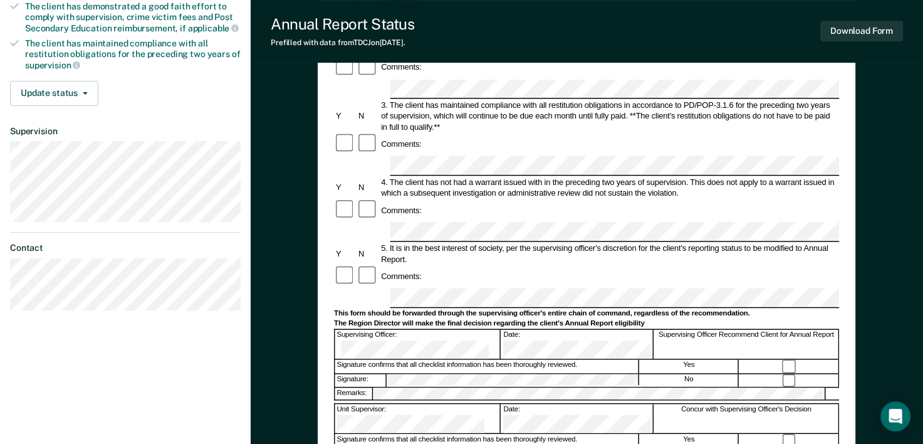
click at [374, 330] on div "Supervising Officer:" at bounding box center [418, 344] width 166 height 29
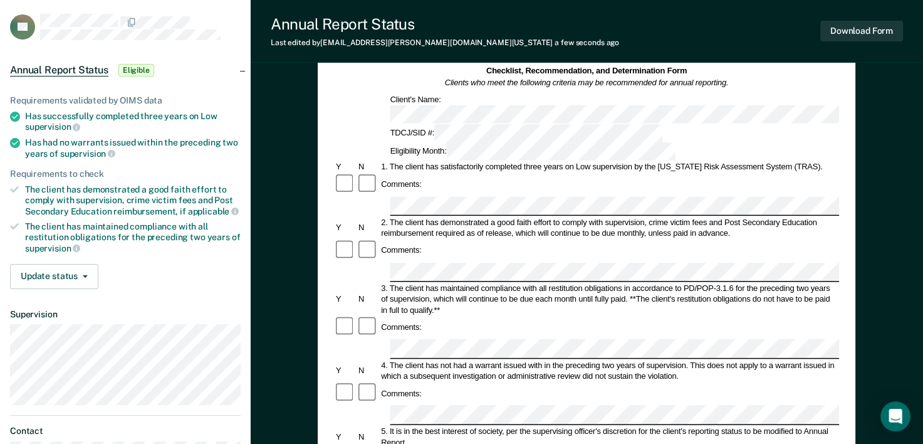
scroll to position [0, 0]
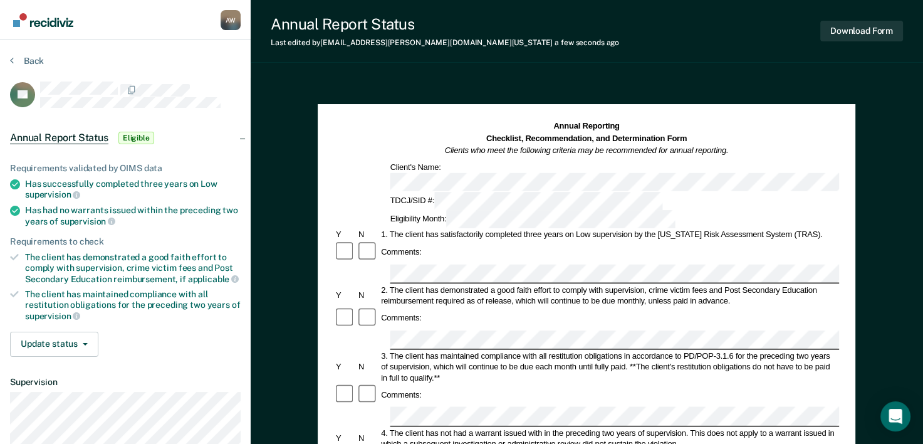
click at [578, 307] on div "Comments:" at bounding box center [586, 318] width 505 height 23
click at [514, 350] on div "3. The client has maintained compliance with all restitution obligations in acc…" at bounding box center [610, 366] width 460 height 33
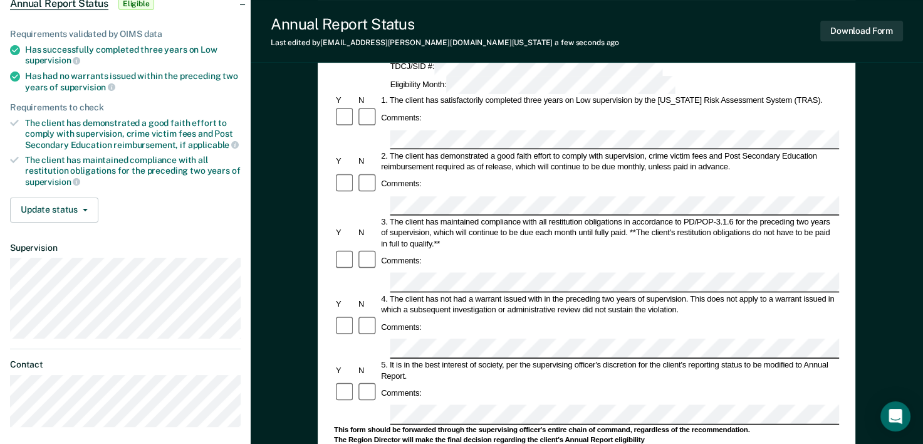
scroll to position [135, 0]
click at [722, 291] on div "4. The client has not had a warrant issued with in the preceding two years of s…" at bounding box center [610, 302] width 460 height 22
click at [524, 315] on div "Comments:" at bounding box center [586, 326] width 505 height 23
click at [338, 255] on form "Annual Reporting Checklist, Recommendation, and Determination Form Clients who …" at bounding box center [586, 402] width 505 height 835
click at [336, 403] on div at bounding box center [586, 412] width 505 height 19
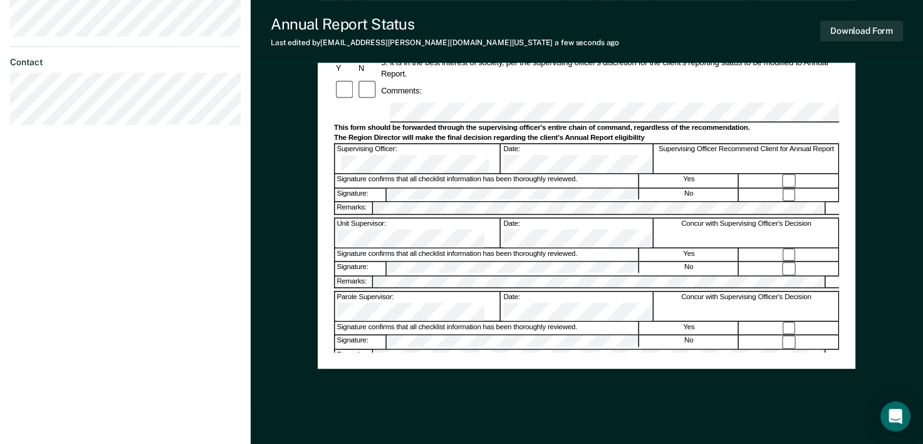
scroll to position [459, 0]
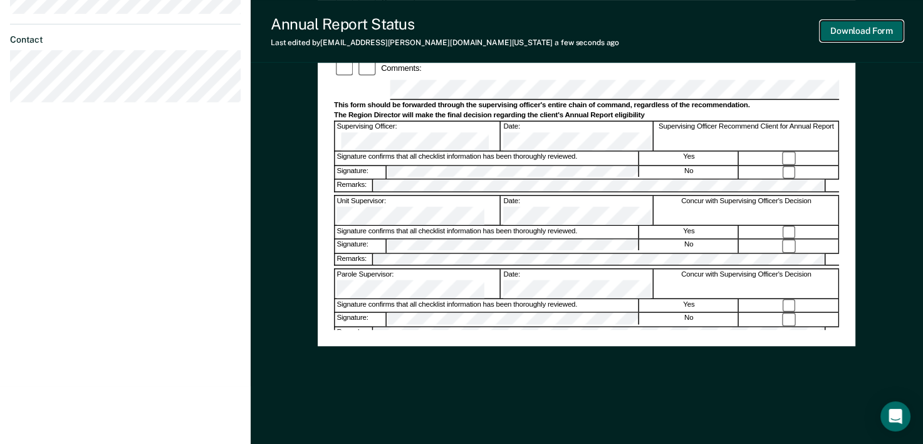
click at [850, 23] on button "Download Form" at bounding box center [861, 31] width 83 height 21
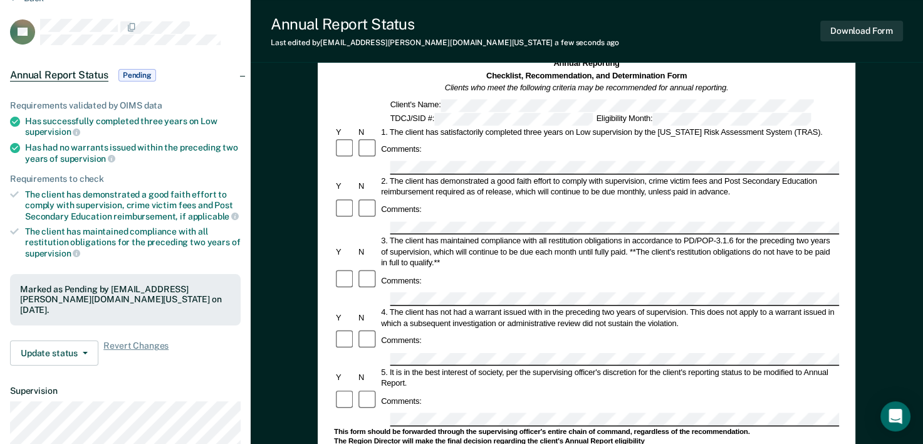
scroll to position [0, 0]
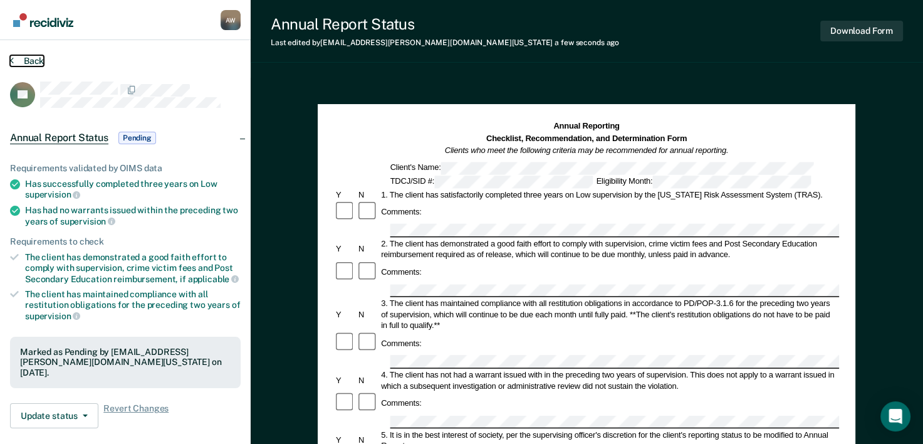
click at [25, 63] on button "Back" at bounding box center [27, 60] width 34 height 11
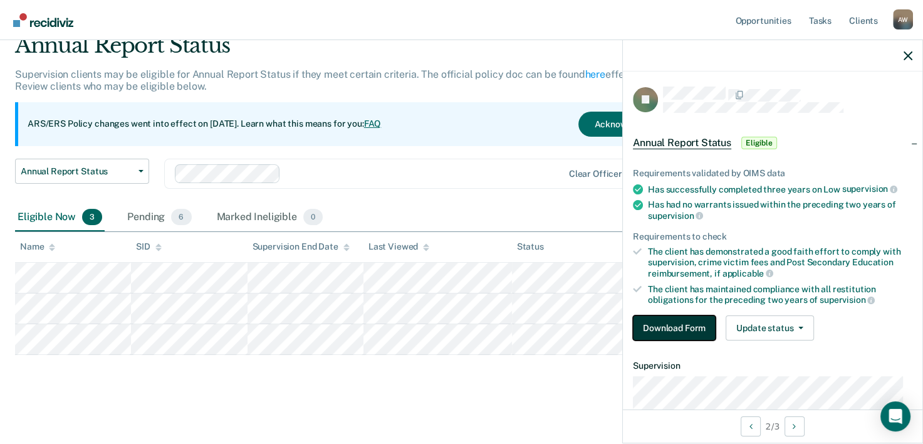
click at [673, 328] on button "Download Form" at bounding box center [674, 327] width 83 height 25
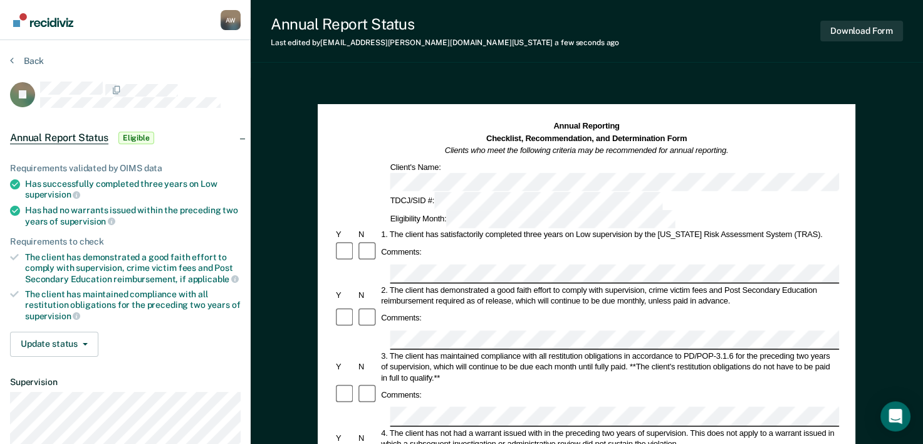
click at [593, 284] on div "2. The client has demonstrated a good faith effort to comply with supervision, …" at bounding box center [610, 295] width 460 height 22
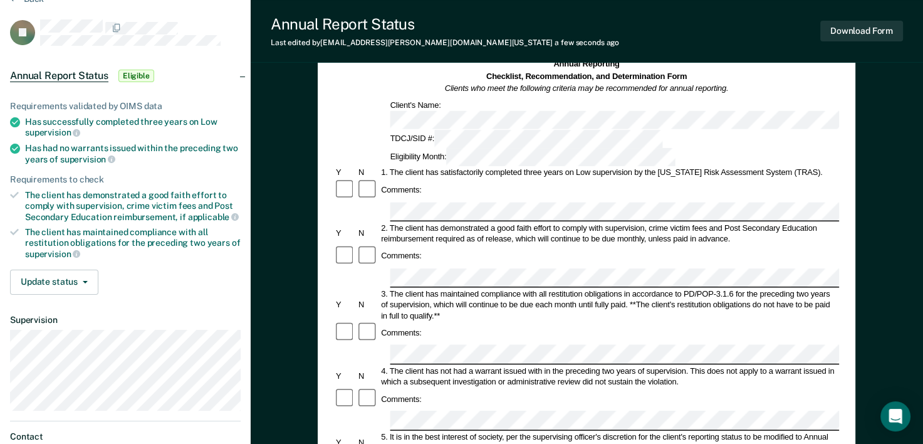
scroll to position [63, 0]
click at [334, 344] on div at bounding box center [586, 353] width 505 height 19
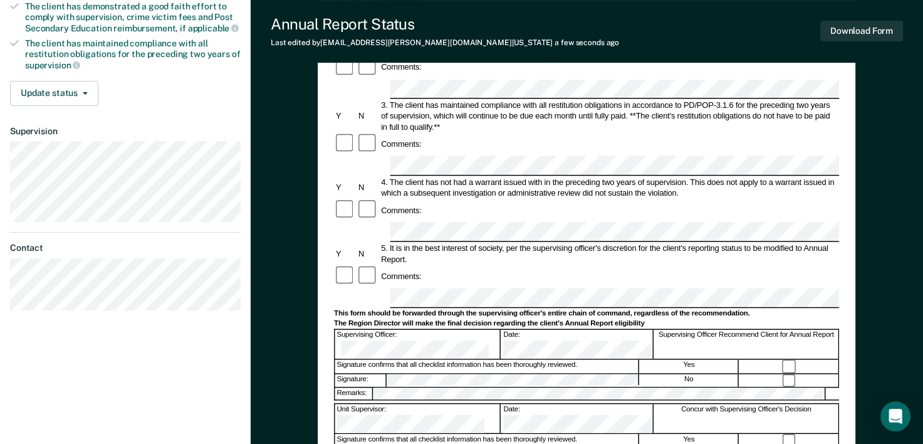
click at [609, 199] on div "Comments:" at bounding box center [586, 210] width 505 height 23
click at [258, 122] on div "Annual Reporting Checklist, Recommendation, and Determination Form Clients who …" at bounding box center [587, 239] width 672 height 824
click at [325, 172] on div "Annual Reporting Checklist, Recommendation, and Determination Form Clients who …" at bounding box center [587, 203] width 538 height 700
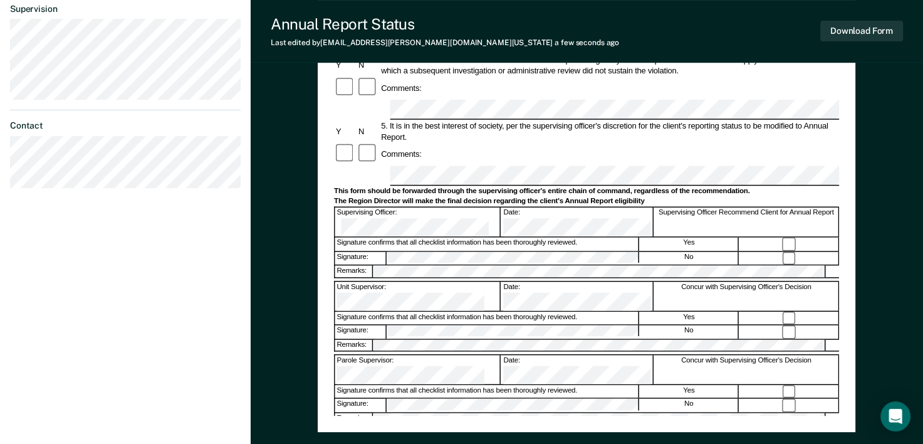
scroll to position [376, 0]
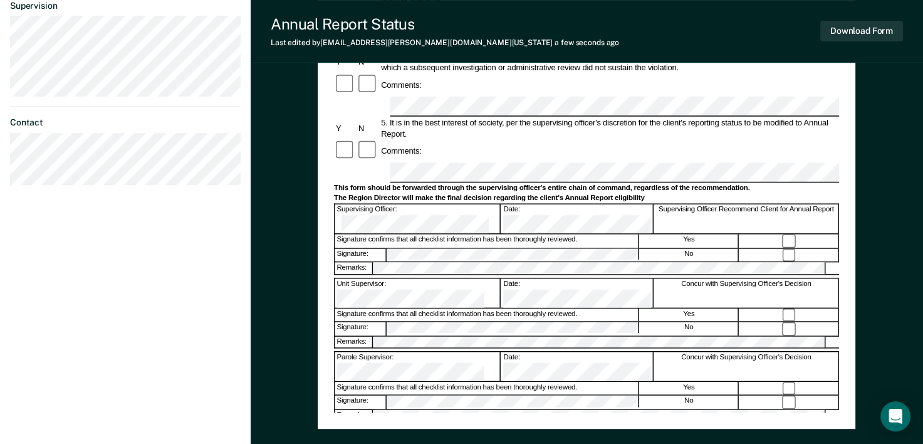
click at [299, 105] on div "Annual Reporting Checklist, Recommendation, and Determination Form Clients who …" at bounding box center [587, 114] width 672 height 824
click at [464, 425] on div "Assistant Region Director:" at bounding box center [418, 439] width 166 height 29
drag, startPoint x: 464, startPoint y: 273, endPoint x: 441, endPoint y: 279, distance: 23.4
click at [448, 425] on div "Assistant Region Director:" at bounding box center [418, 439] width 166 height 29
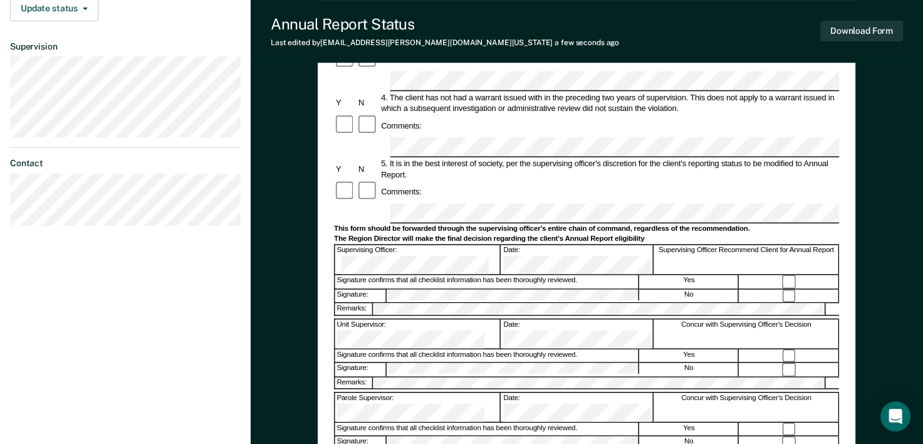
scroll to position [313, 0]
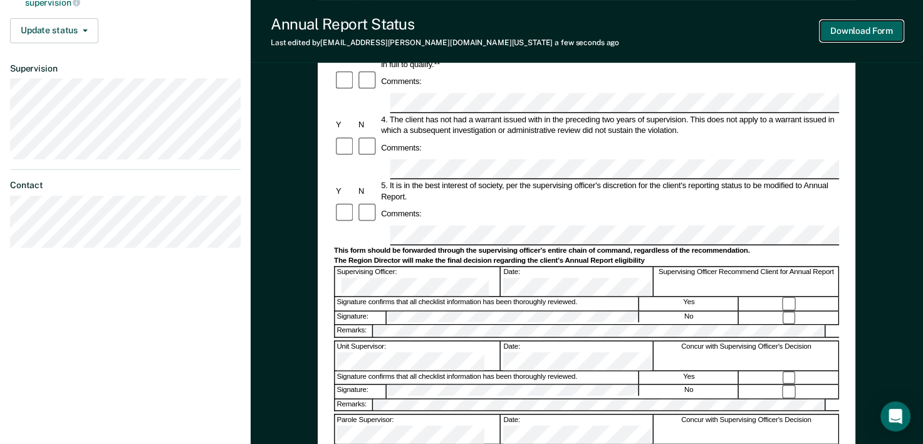
click at [871, 32] on button "Download Form" at bounding box center [861, 31] width 83 height 21
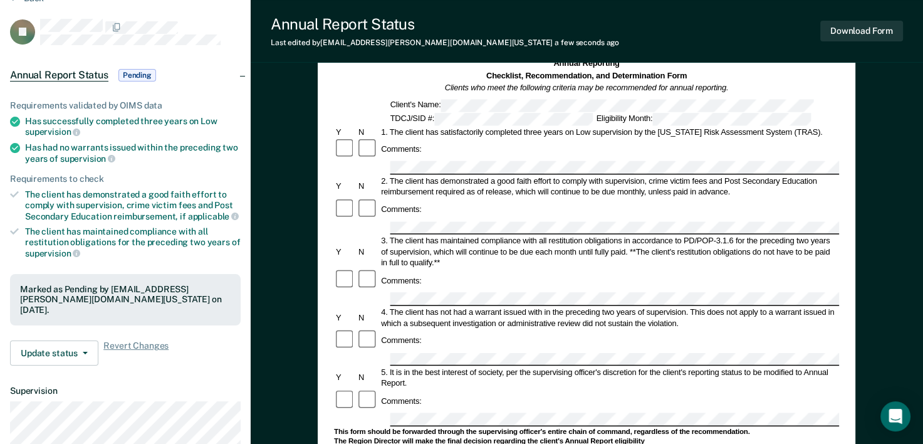
scroll to position [0, 0]
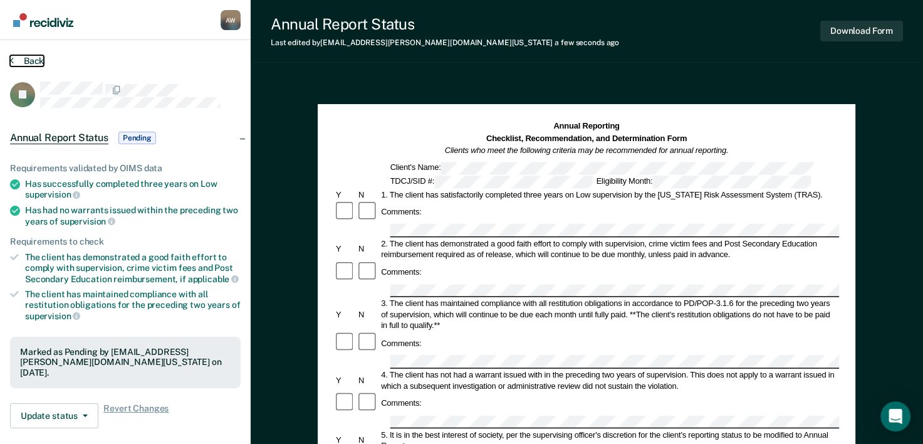
click at [40, 58] on button "Back" at bounding box center [27, 60] width 34 height 11
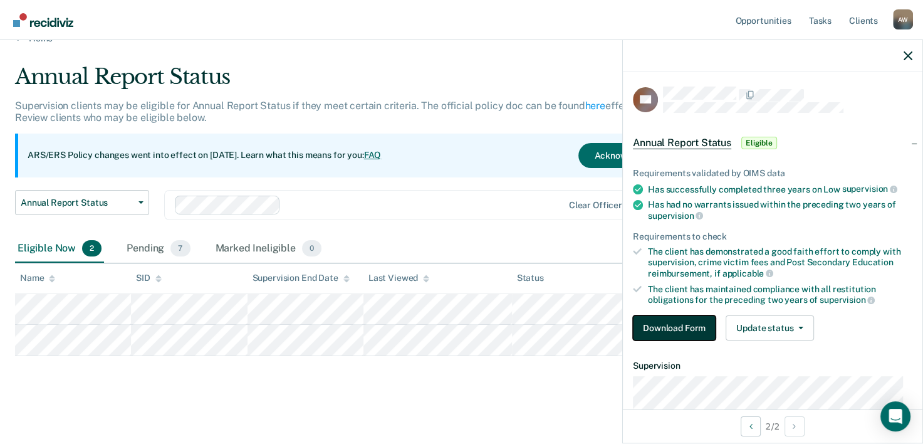
click at [687, 327] on button "Download Form" at bounding box center [674, 327] width 83 height 25
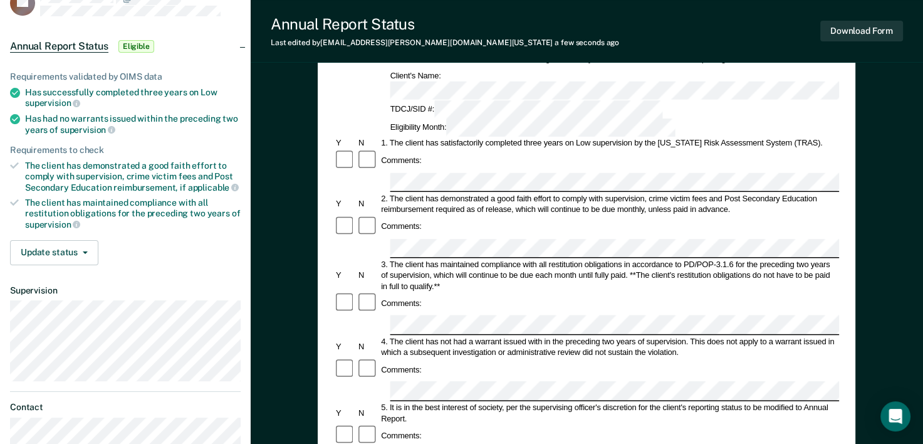
scroll to position [125, 0]
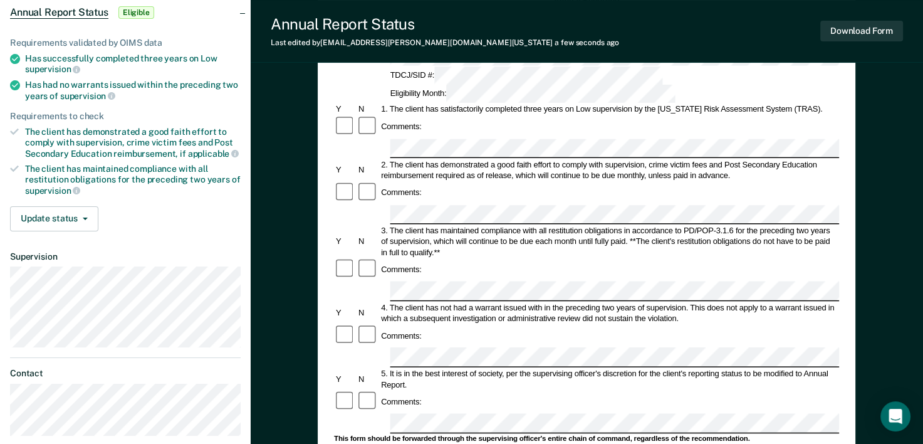
click at [322, 188] on div "Annual Reporting Checklist, Recommendation, and Determination Form Clients who …" at bounding box center [587, 329] width 538 height 700
click at [464, 434] on div "This form should be forwarded through the supervising officer's entire chain of…" at bounding box center [586, 438] width 505 height 9
click at [335, 313] on form "Annual Reporting Checklist, Recommendation, and Determination Form Clients who …" at bounding box center [586, 412] width 505 height 835
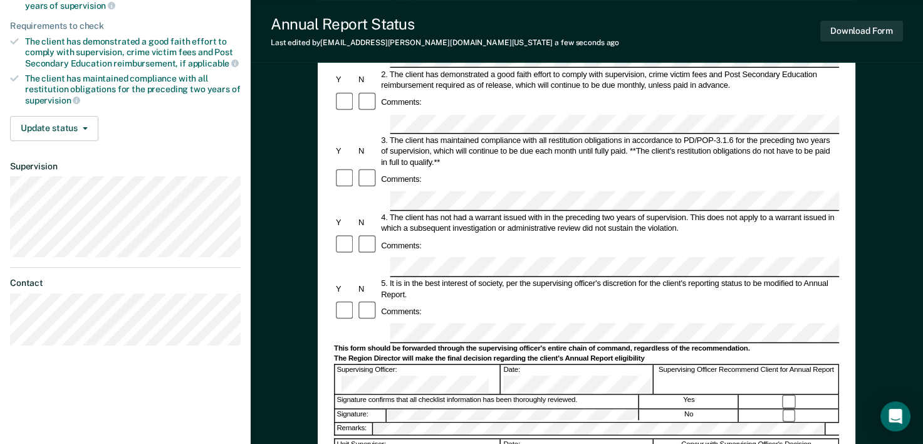
scroll to position [251, 0]
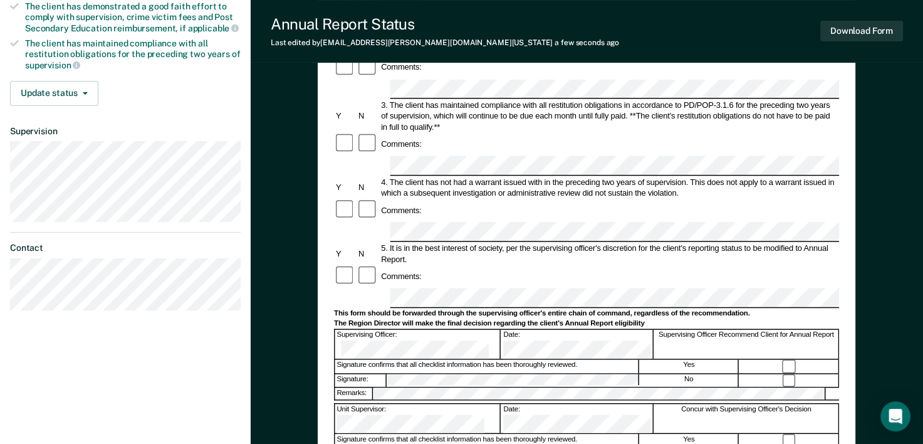
click at [317, 214] on div "Annual Reporting Checklist, Recommendation, and Determination Form Clients who …" at bounding box center [587, 239] width 672 height 824
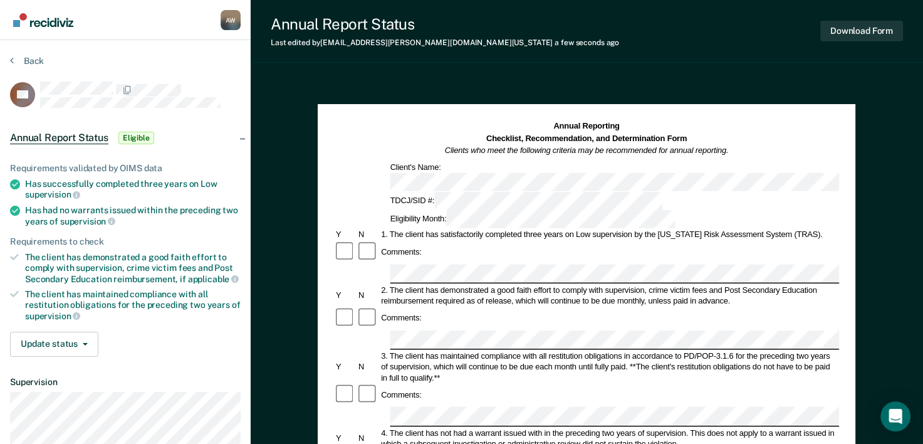
scroll to position [63, 0]
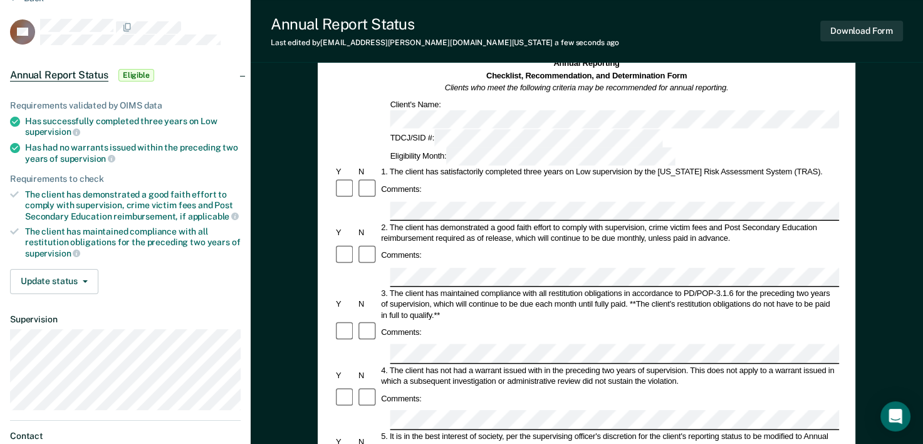
click at [267, 321] on div "Annual Reporting Checklist, Recommendation, and Determination Form Clients who …" at bounding box center [587, 427] width 672 height 824
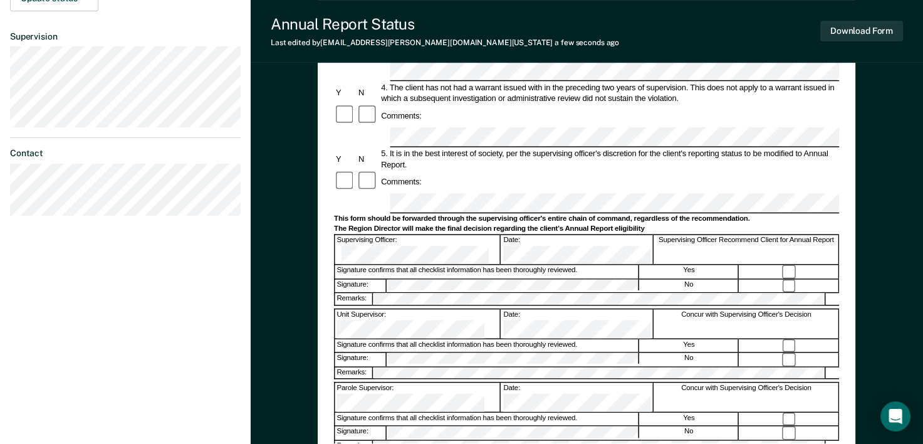
scroll to position [376, 0]
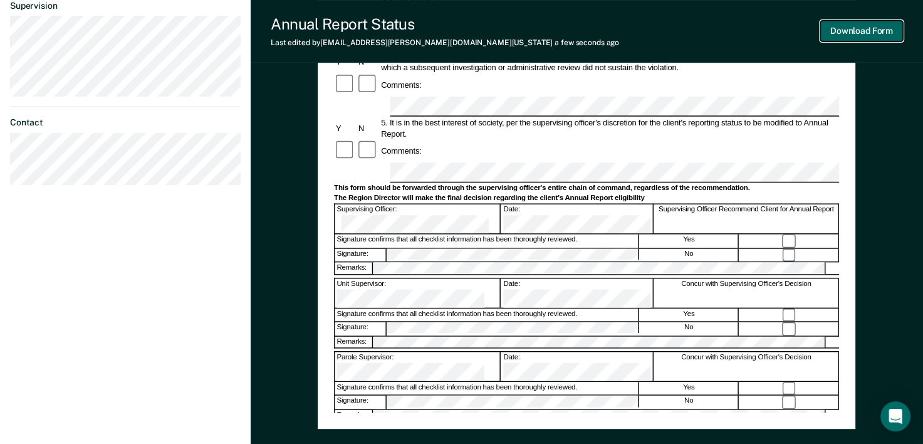
click at [870, 27] on button "Download Form" at bounding box center [861, 31] width 83 height 21
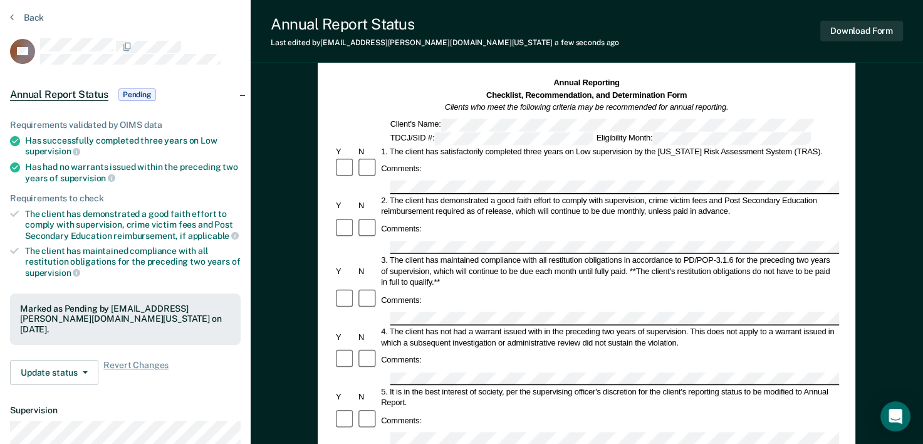
scroll to position [0, 0]
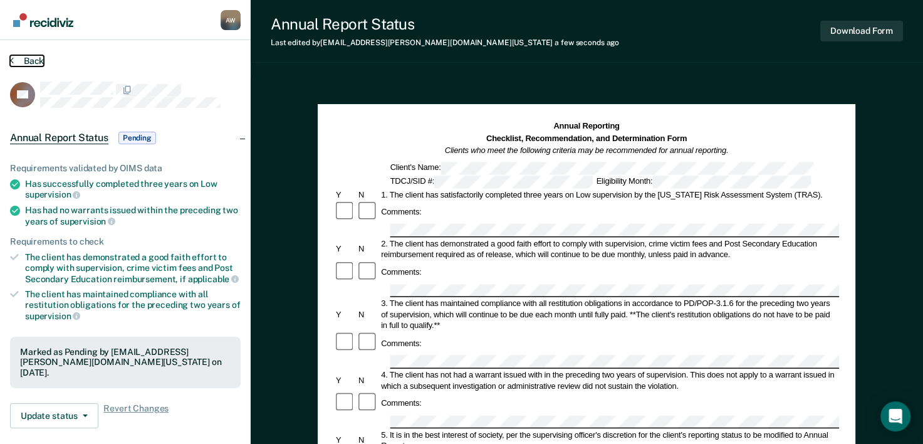
click at [36, 58] on button "Back" at bounding box center [27, 60] width 34 height 11
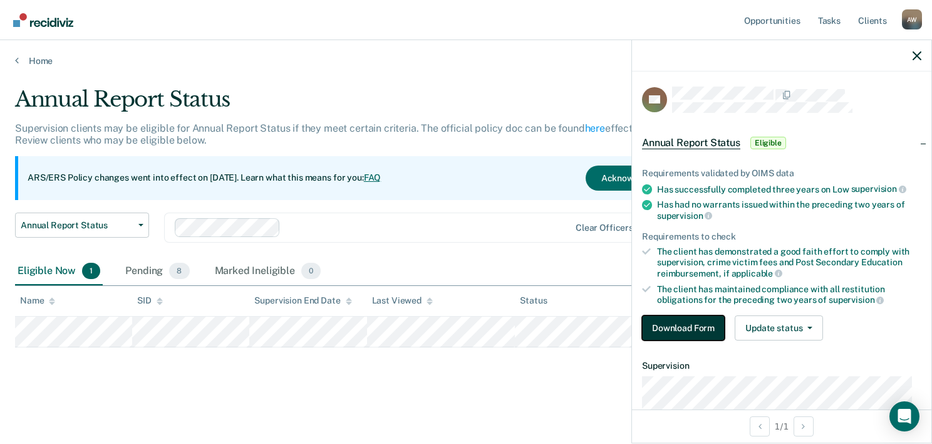
click at [684, 315] on button "Download Form" at bounding box center [683, 327] width 83 height 25
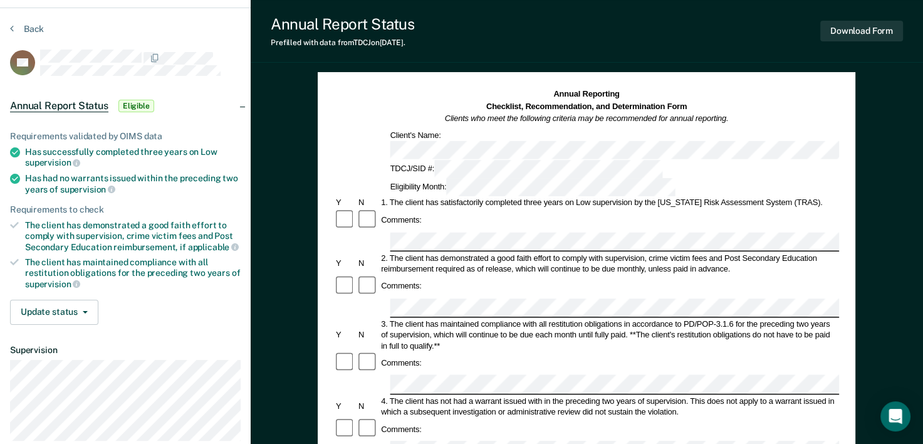
scroll to position [63, 0]
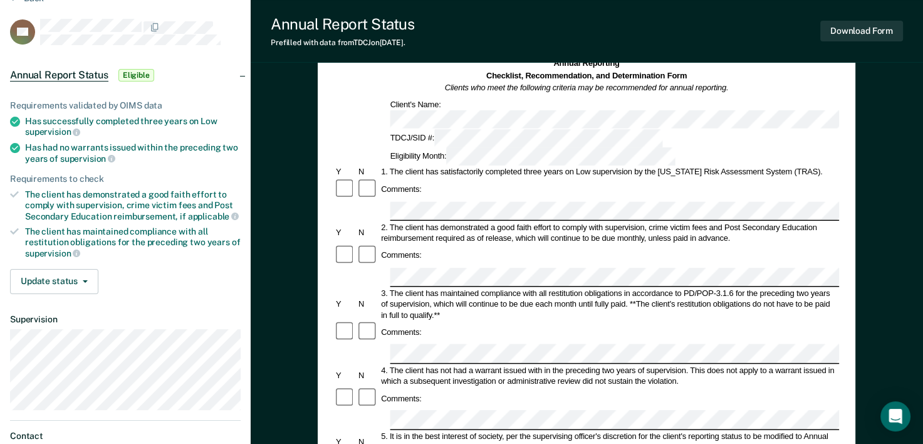
click at [681, 222] on div "2. The client has demonstrated a good faith effort to comply with supervision, …" at bounding box center [610, 233] width 460 height 22
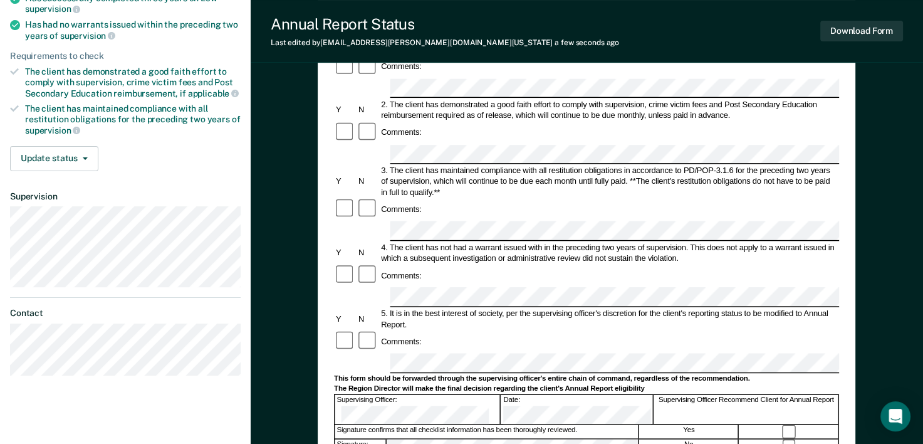
scroll to position [188, 0]
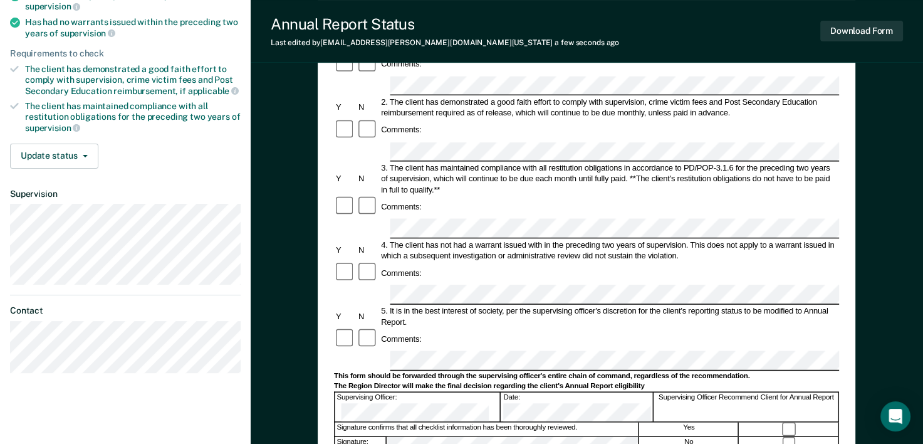
click at [357, 219] on div at bounding box center [586, 228] width 505 height 19
click at [469, 257] on form "Annual Reporting Checklist, Recommendation, and Determination Form Clients who …" at bounding box center [586, 349] width 505 height 835
click at [305, 222] on div "Annual Reporting Checklist, Recommendation, and Determination Form Clients who …" at bounding box center [587, 302] width 672 height 824
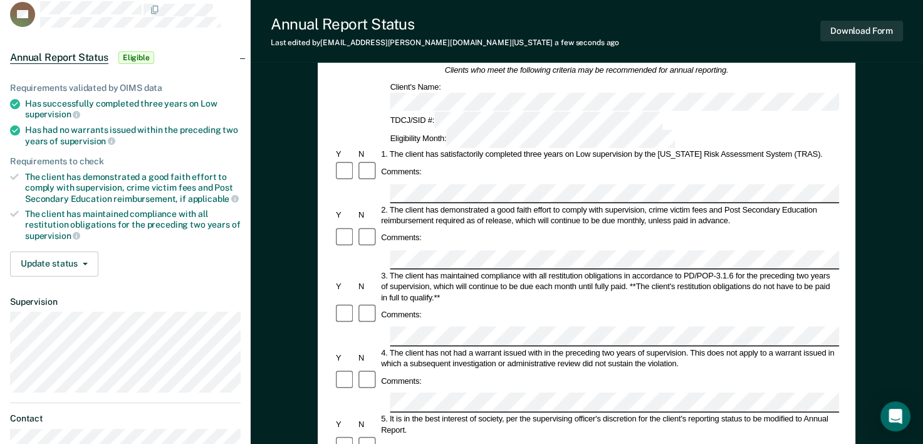
scroll to position [63, 0]
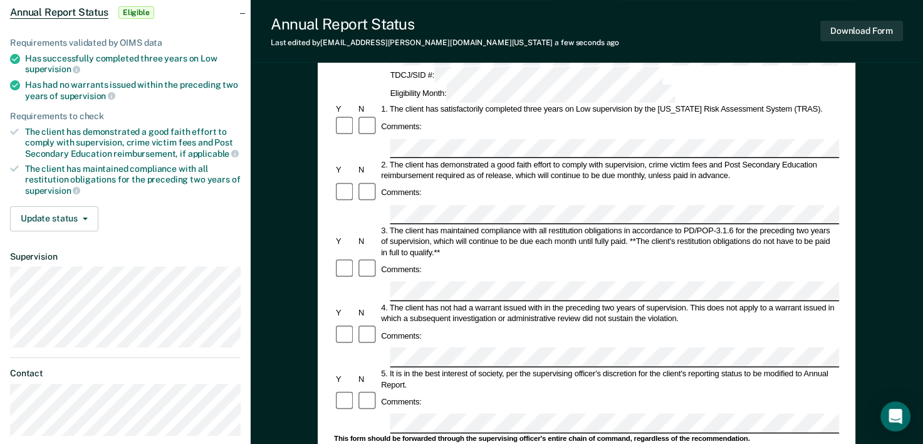
scroll to position [188, 0]
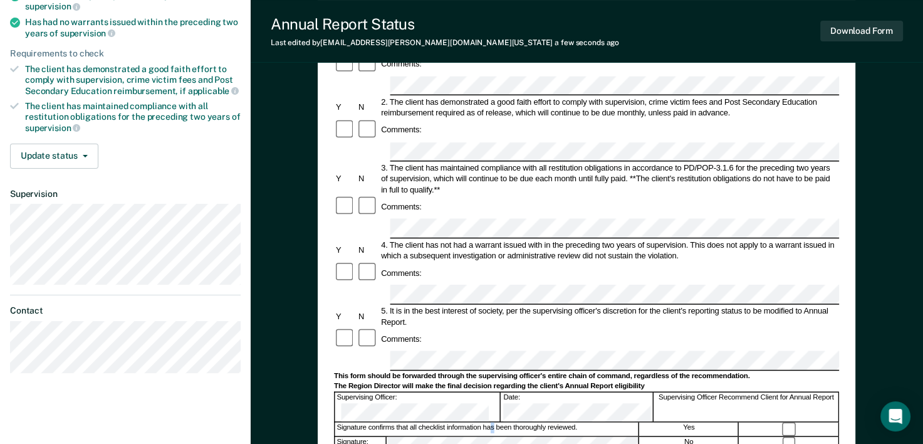
click at [489, 422] on div "Signature confirms that all checklist information has been thoroughly reviewed.…" at bounding box center [586, 429] width 505 height 14
click at [348, 392] on div "Supervising Officer:" at bounding box center [418, 406] width 166 height 29
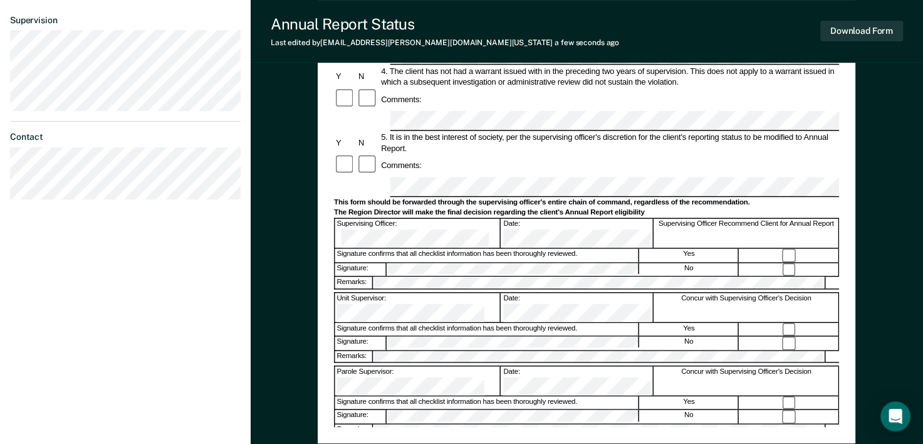
scroll to position [376, 0]
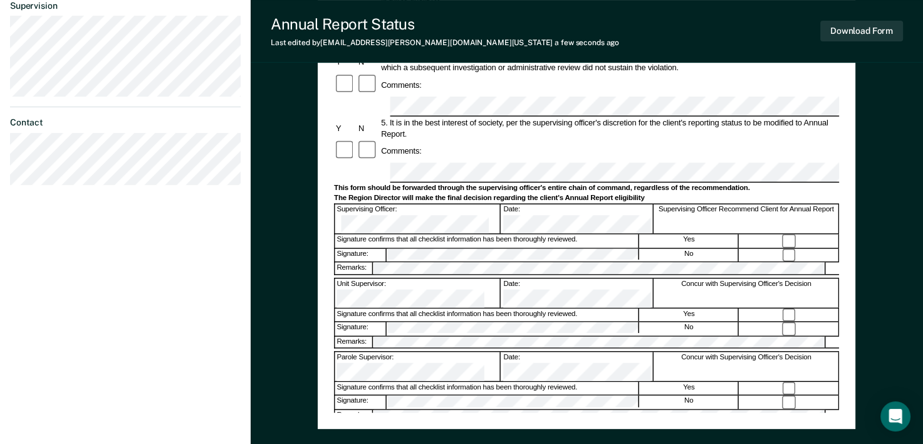
click at [430, 425] on div "Assistant Region Director:" at bounding box center [418, 439] width 166 height 29
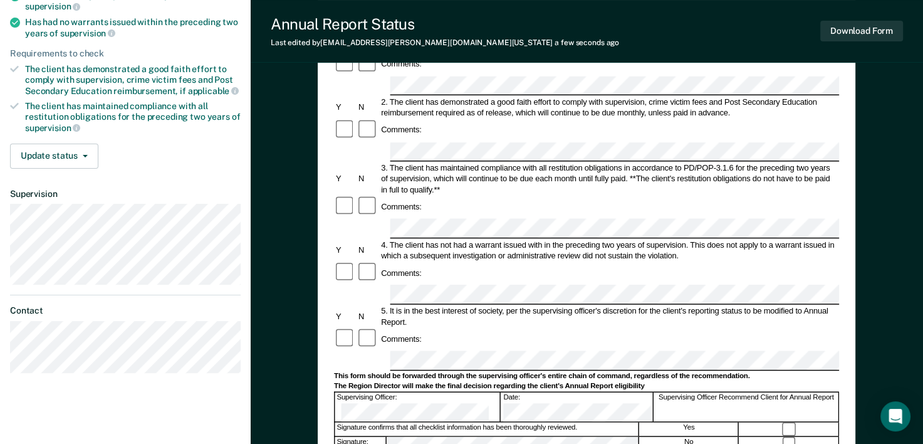
scroll to position [125, 0]
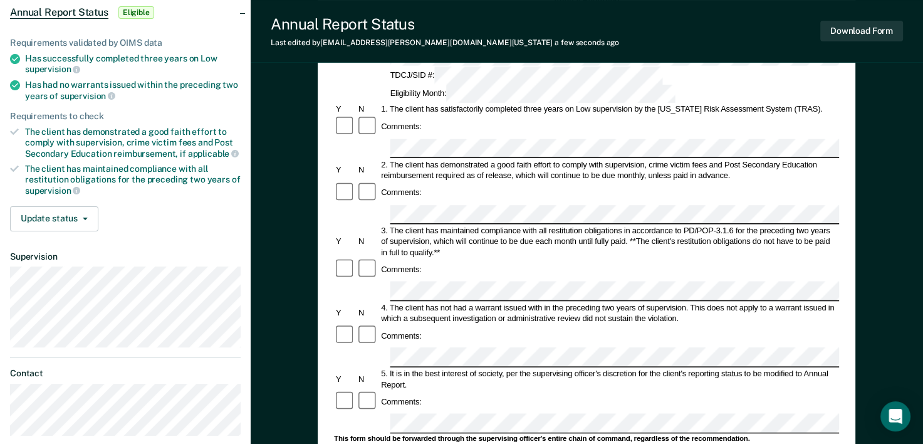
click at [461, 160] on form "Annual Reporting Checklist, Recommendation, and Determination Form Clients who …" at bounding box center [586, 412] width 505 height 835
click at [335, 143] on form "Annual Reporting Checklist, Recommendation, and Determination Form Clients who …" at bounding box center [586, 412] width 505 height 835
click at [875, 28] on button "Download Form" at bounding box center [861, 31] width 83 height 21
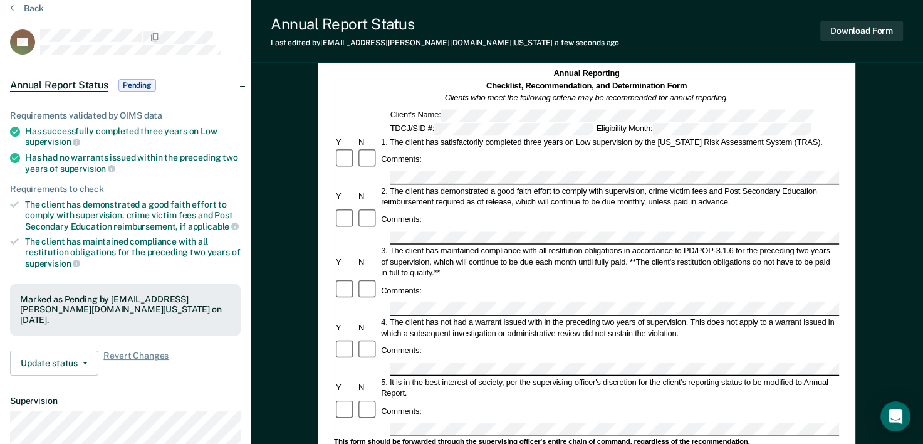
scroll to position [0, 0]
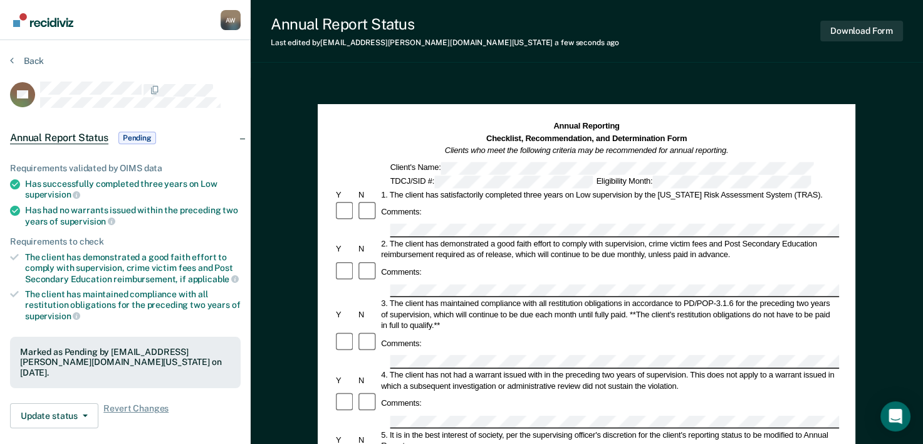
click at [25, 51] on section "Back SD Annual Report Status Pending Requirements validated by OIMS data Has su…" at bounding box center [125, 348] width 251 height 617
click at [30, 56] on button "Back" at bounding box center [27, 60] width 34 height 11
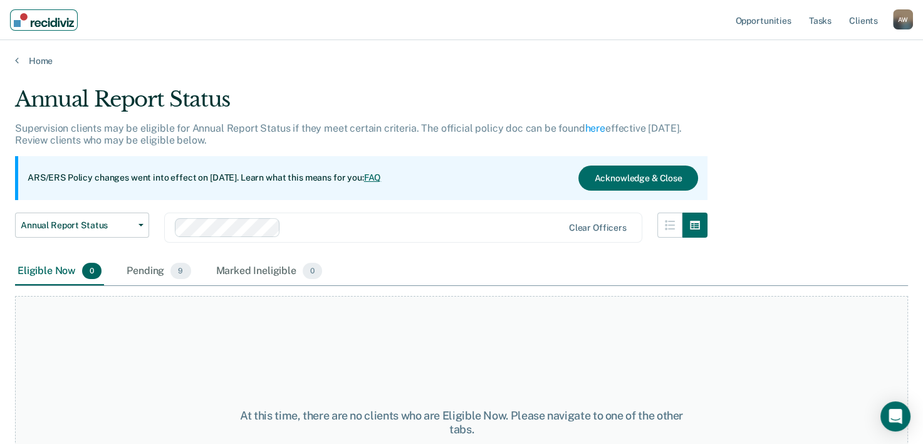
click at [49, 21] on img "Main navigation" at bounding box center [44, 20] width 60 height 14
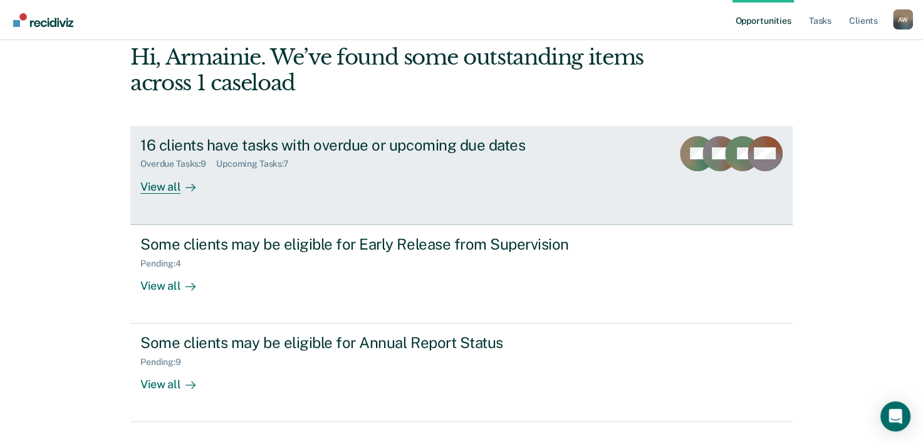
scroll to position [88, 0]
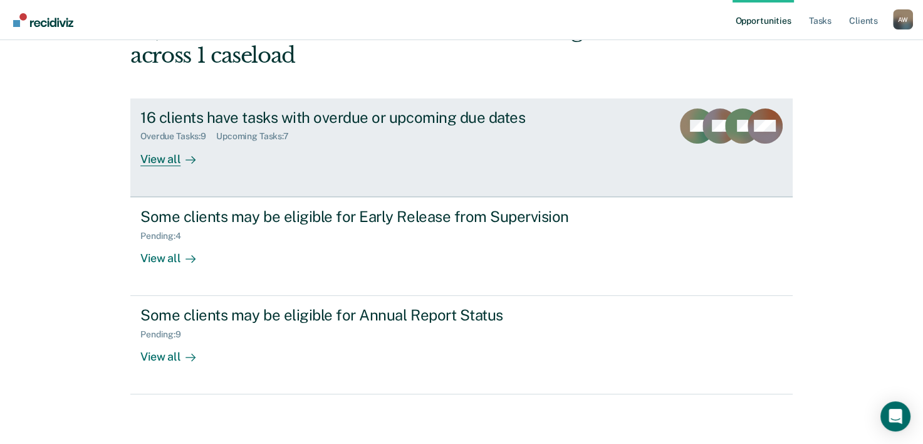
click at [247, 113] on div "Hi, Armainie. We’ve found some outstanding items across 1 caseload 16 clients h…" at bounding box center [461, 205] width 662 height 377
click at [247, 113] on div "16 clients have tasks with overdue or upcoming due dates" at bounding box center [360, 117] width 440 height 18
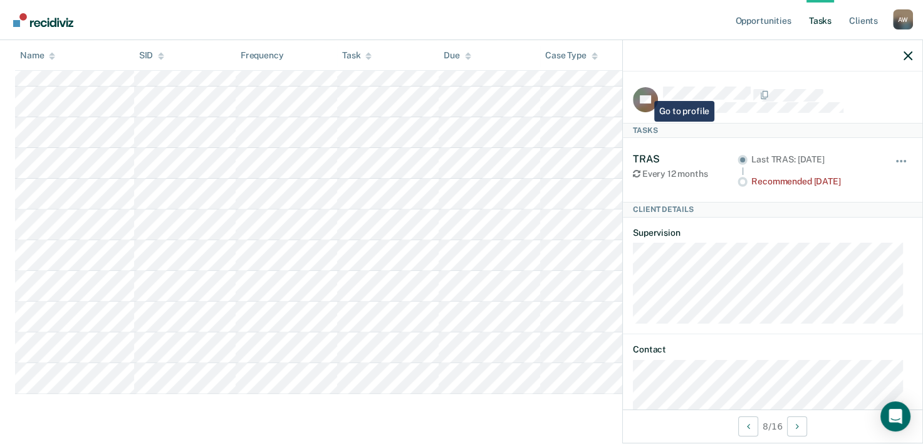
click at [645, 91] on icon at bounding box center [637, 100] width 26 height 31
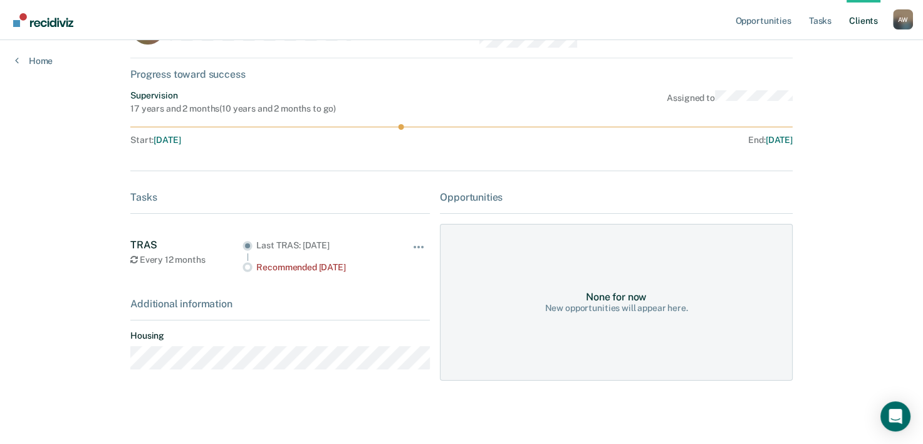
scroll to position [55, 0]
click at [26, 9] on link "Main navigation" at bounding box center [44, 19] width 68 height 21
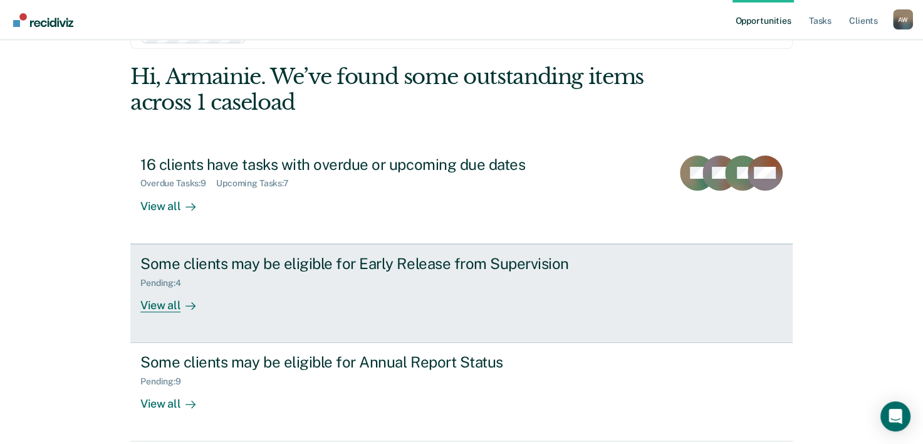
scroll to position [88, 0]
